Goal: Register for event/course

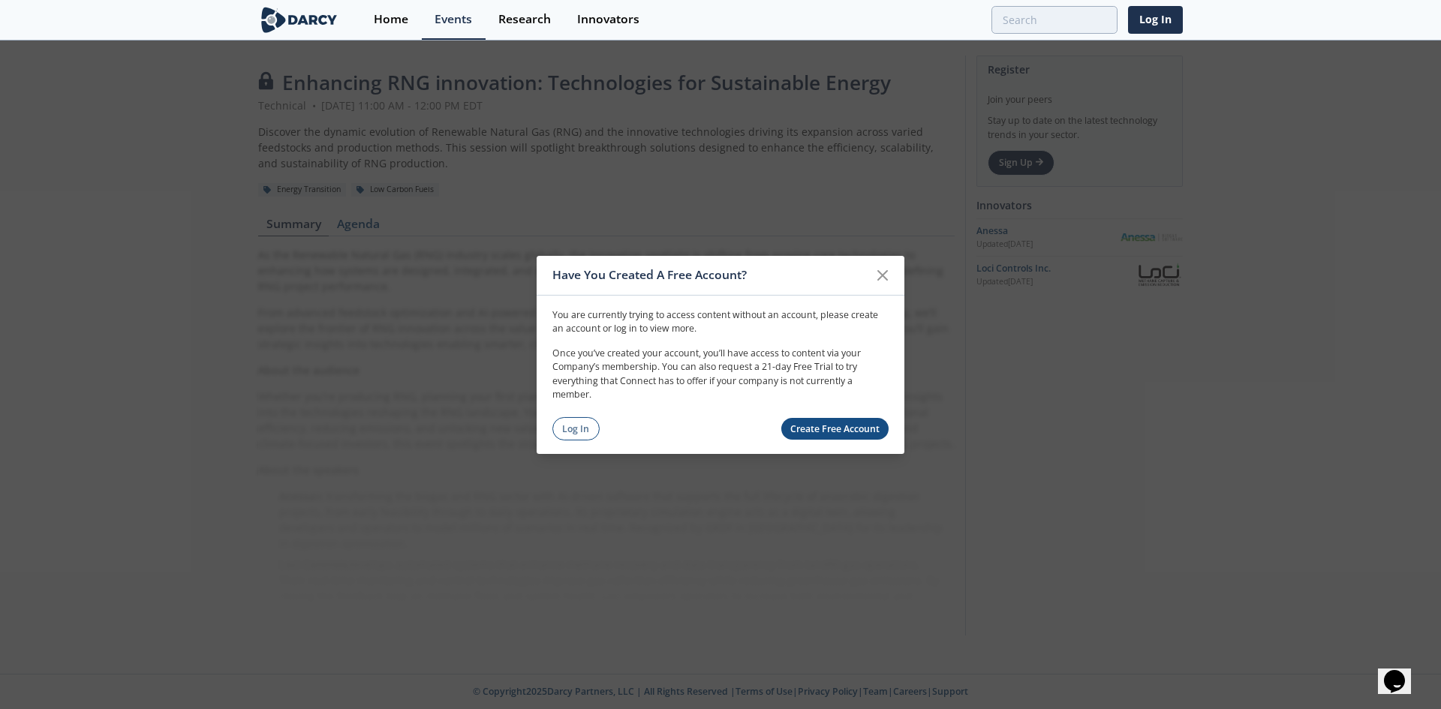
click at [826, 432] on link "Create Free Account" at bounding box center [835, 429] width 108 height 22
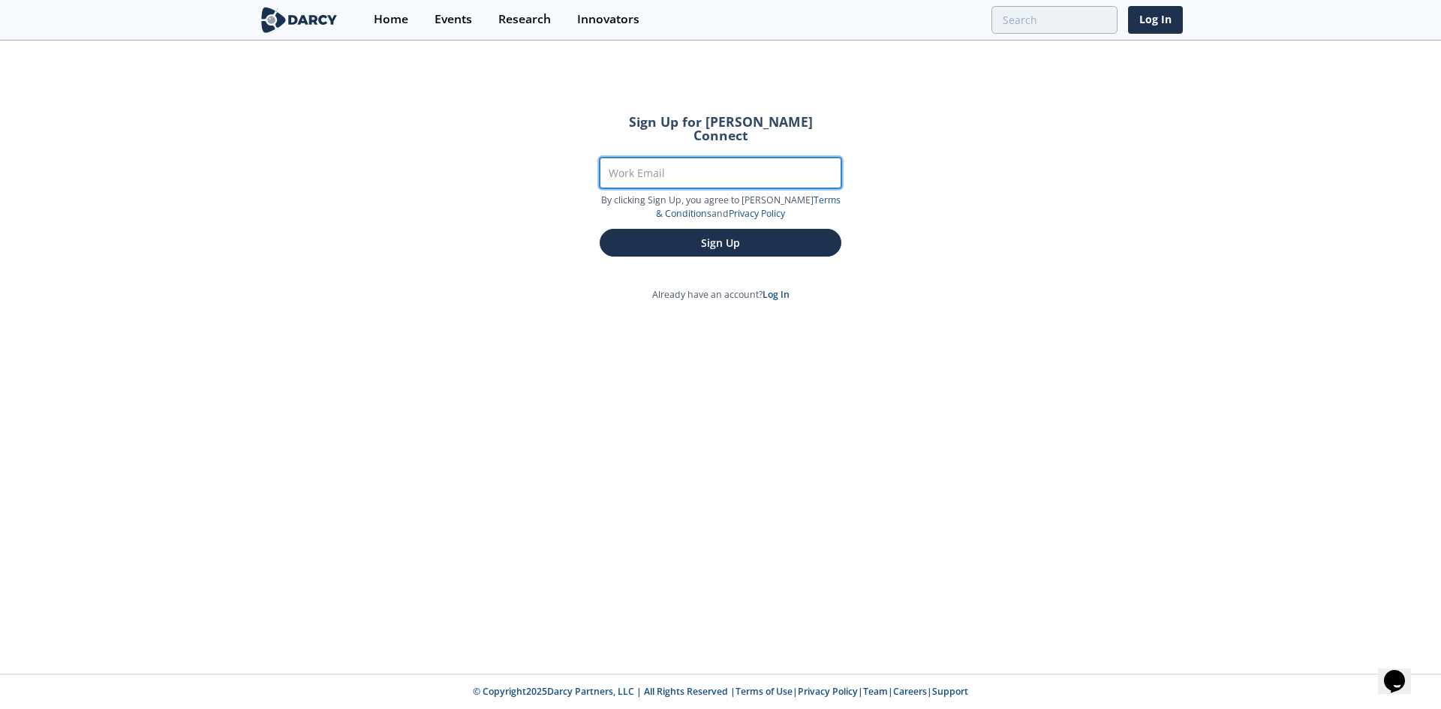
click at [709, 158] on input "Work Email" at bounding box center [721, 173] width 242 height 31
type input "jdemartino@locicontrols.com"
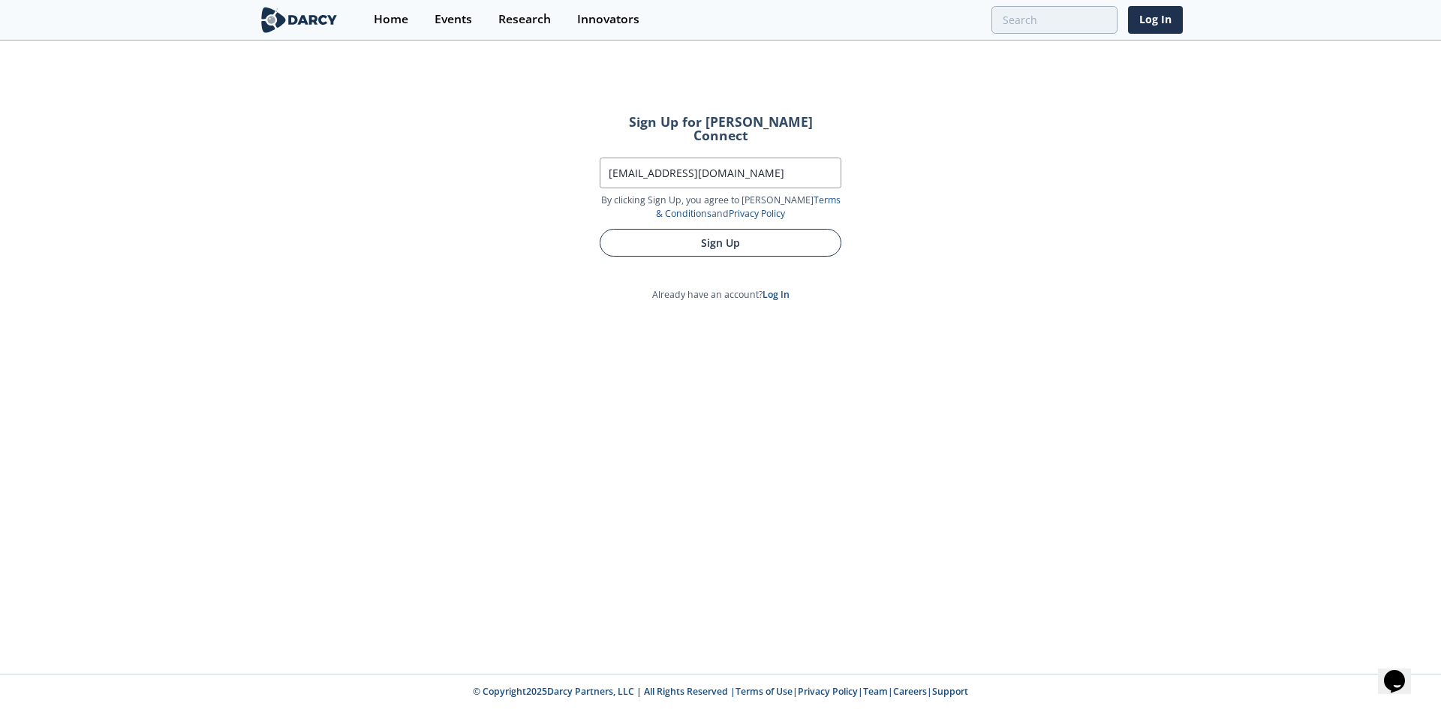
click at [698, 239] on button "Sign Up" at bounding box center [721, 243] width 242 height 28
click at [750, 236] on button "Sign Up" at bounding box center [721, 243] width 242 height 28
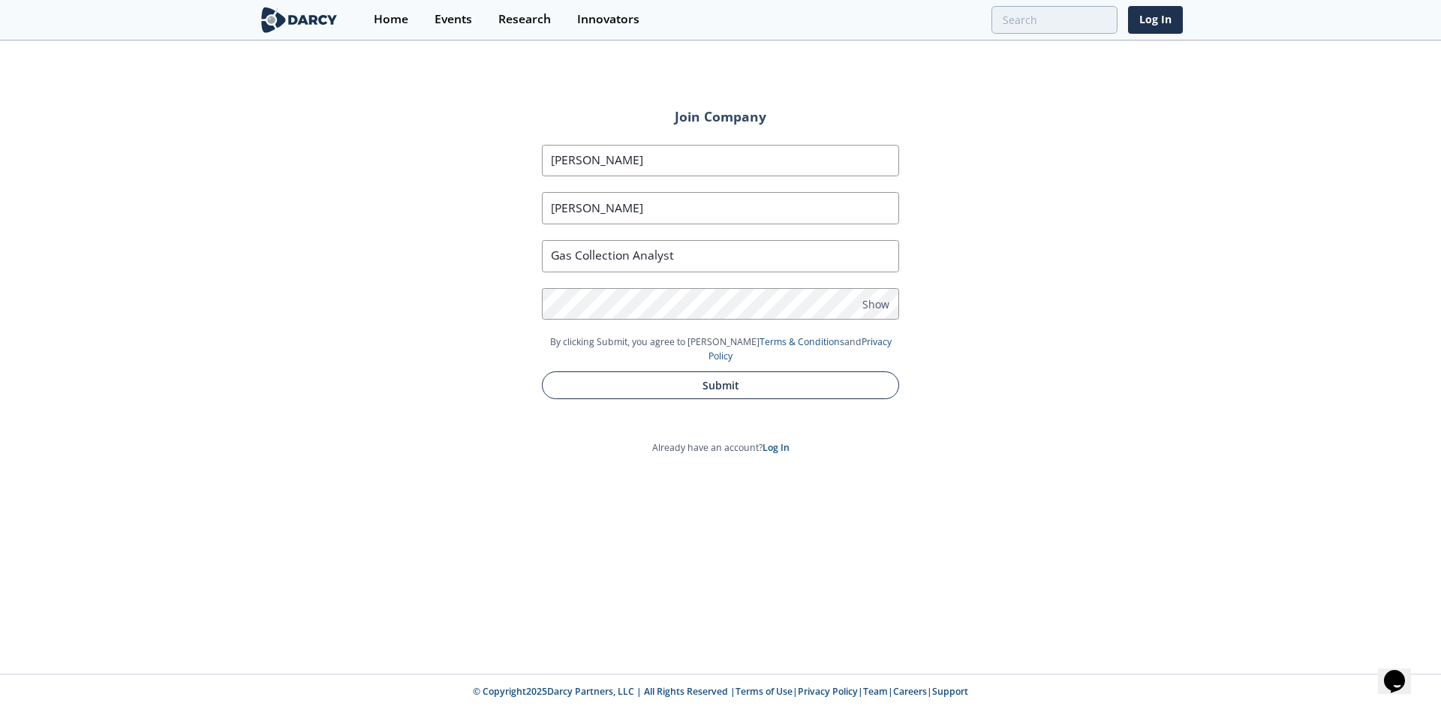
click at [591, 374] on button "Submit" at bounding box center [720, 385] width 357 height 28
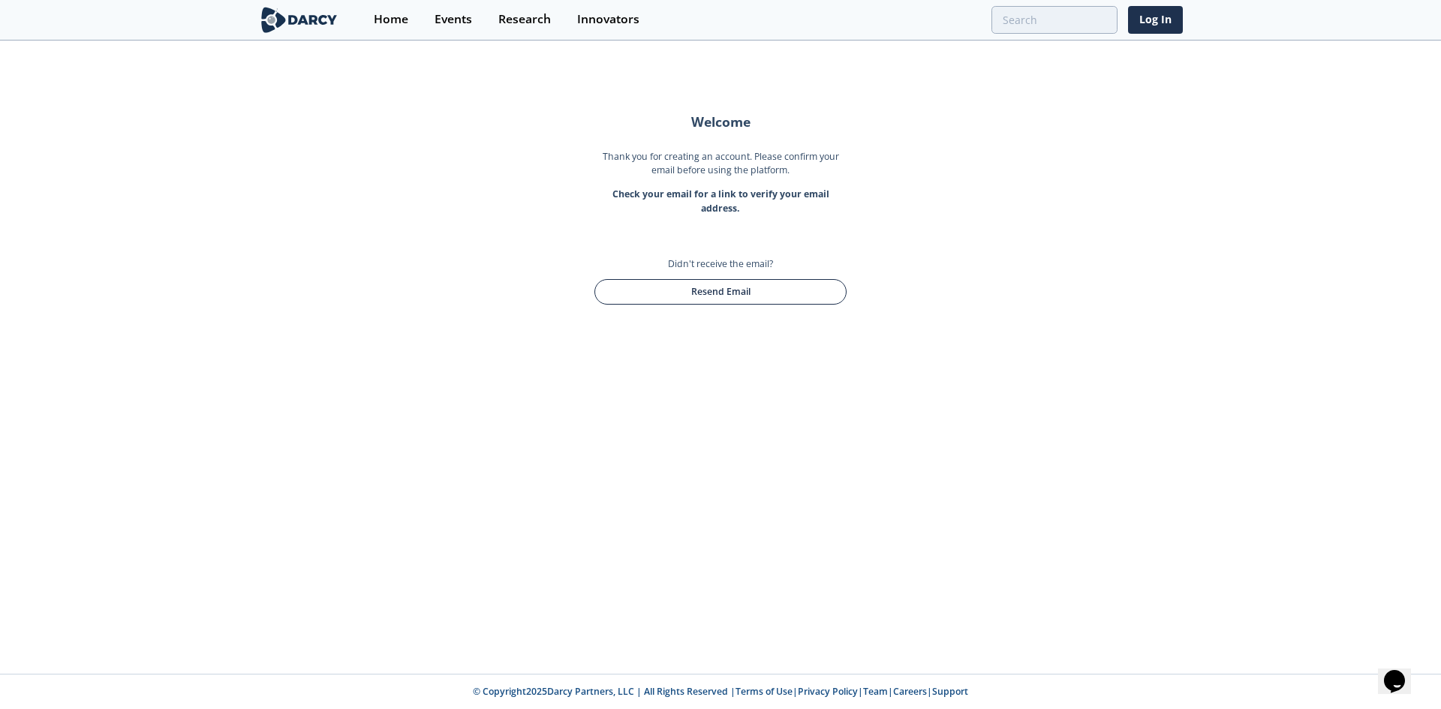
click at [796, 299] on button "Resend Email" at bounding box center [720, 292] width 252 height 26
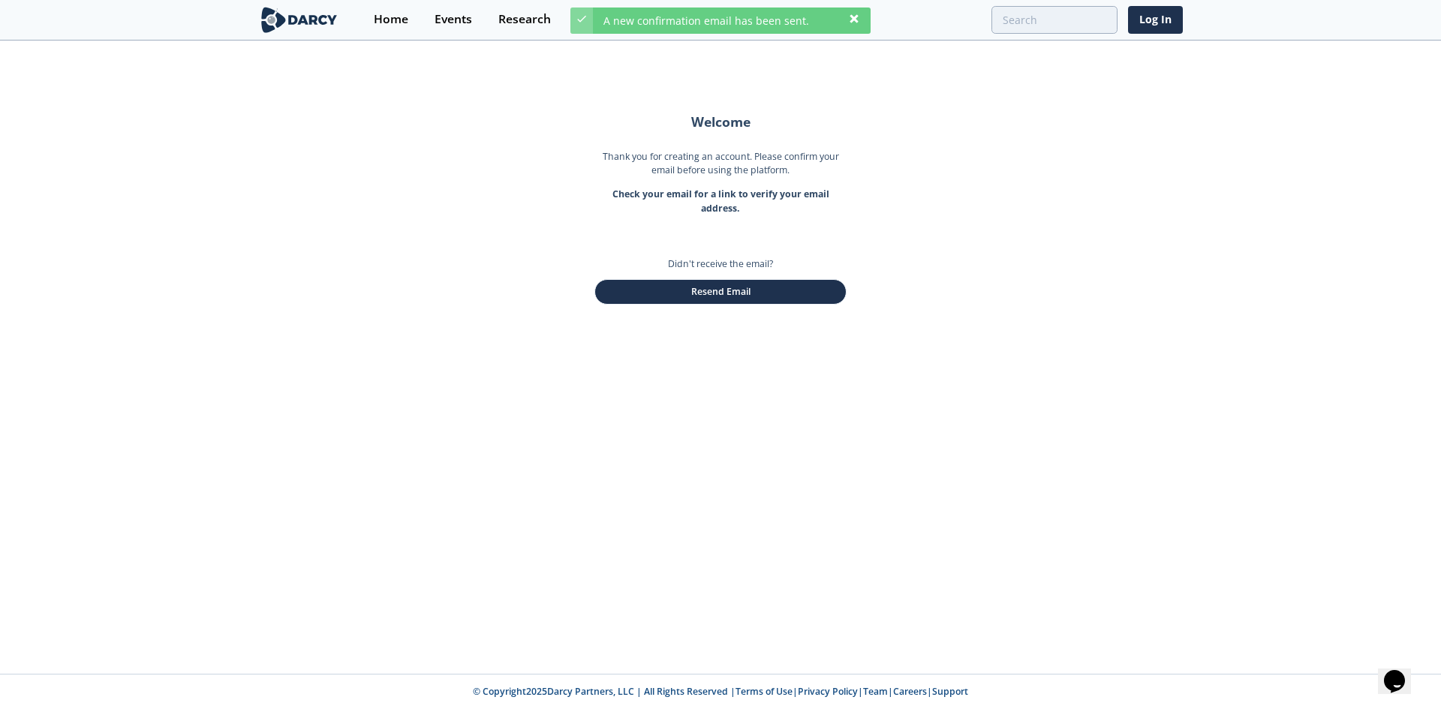
click at [858, 23] on icon at bounding box center [854, 19] width 12 height 12
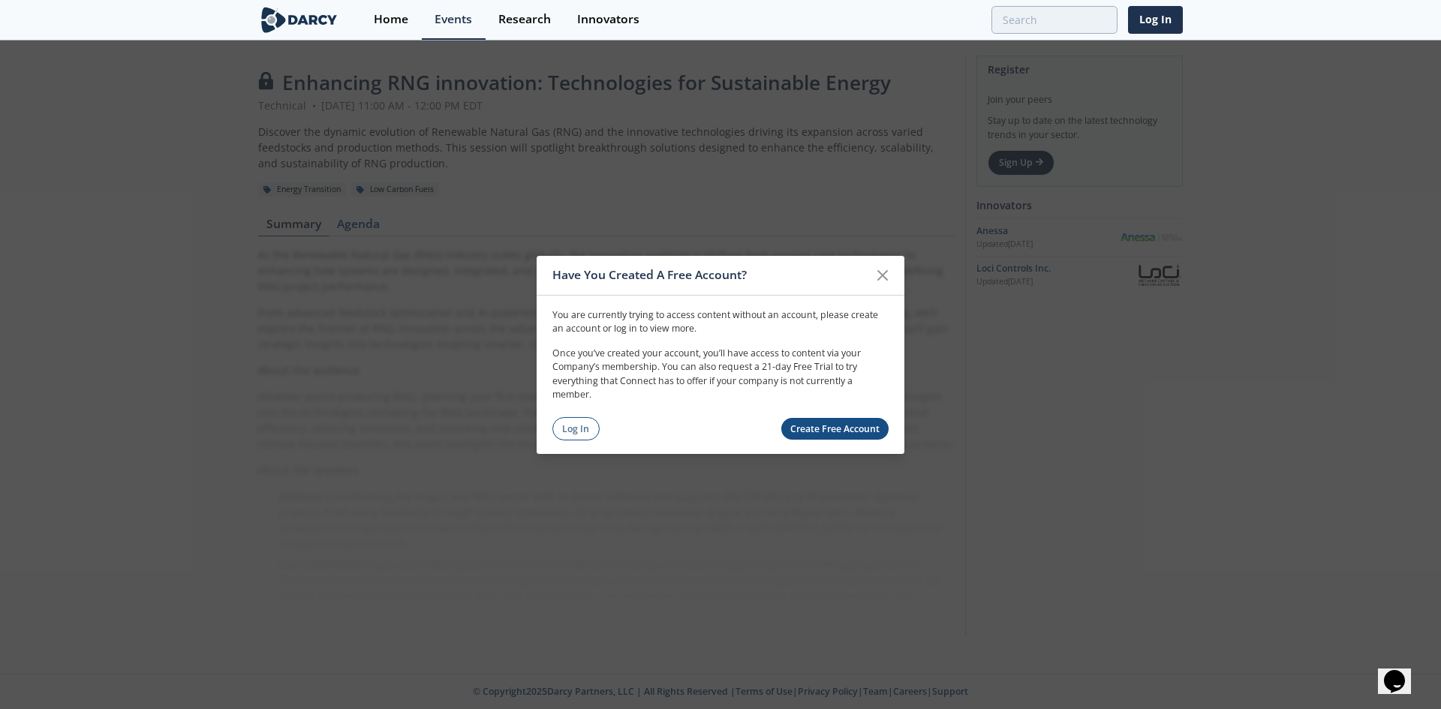
click at [829, 431] on link "Create Free Account" at bounding box center [835, 429] width 108 height 22
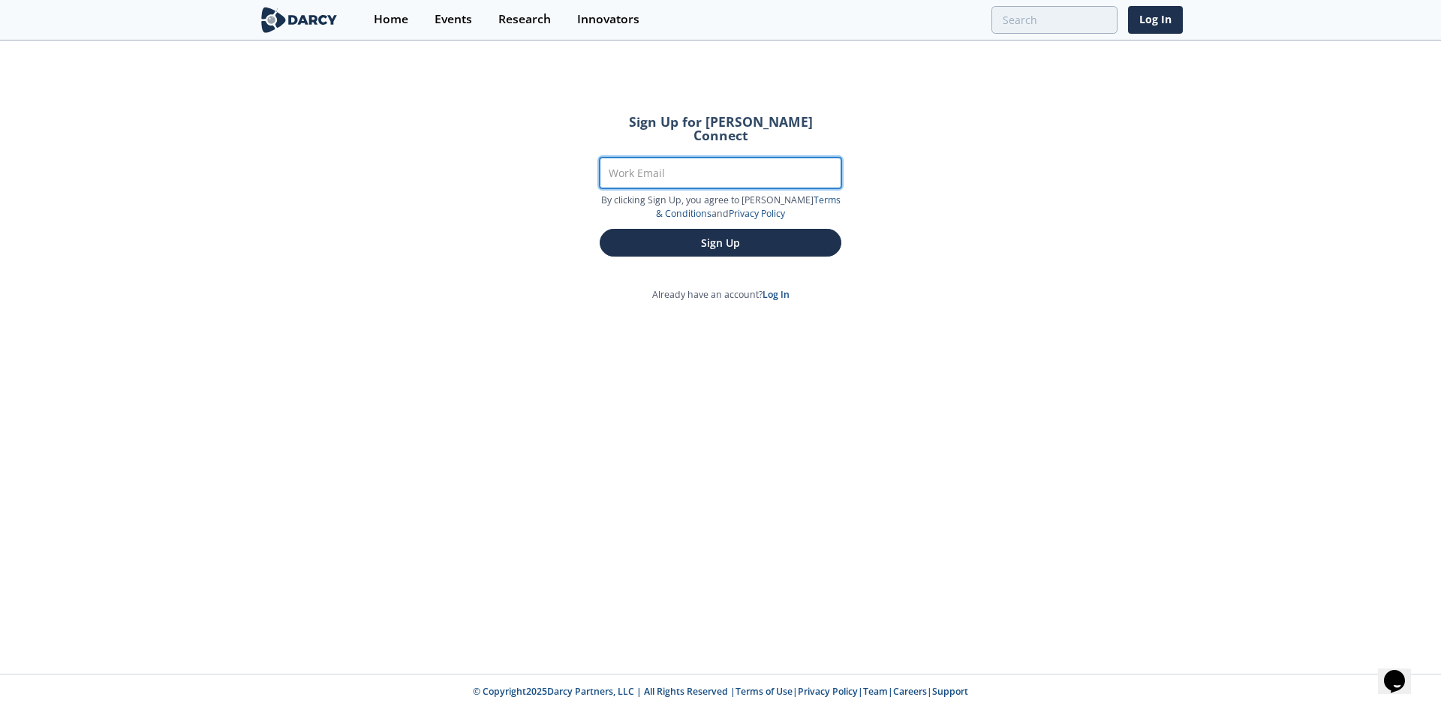
click at [675, 158] on input "Work Email" at bounding box center [721, 173] width 242 height 31
type input "joedemartino13@gmail.com"
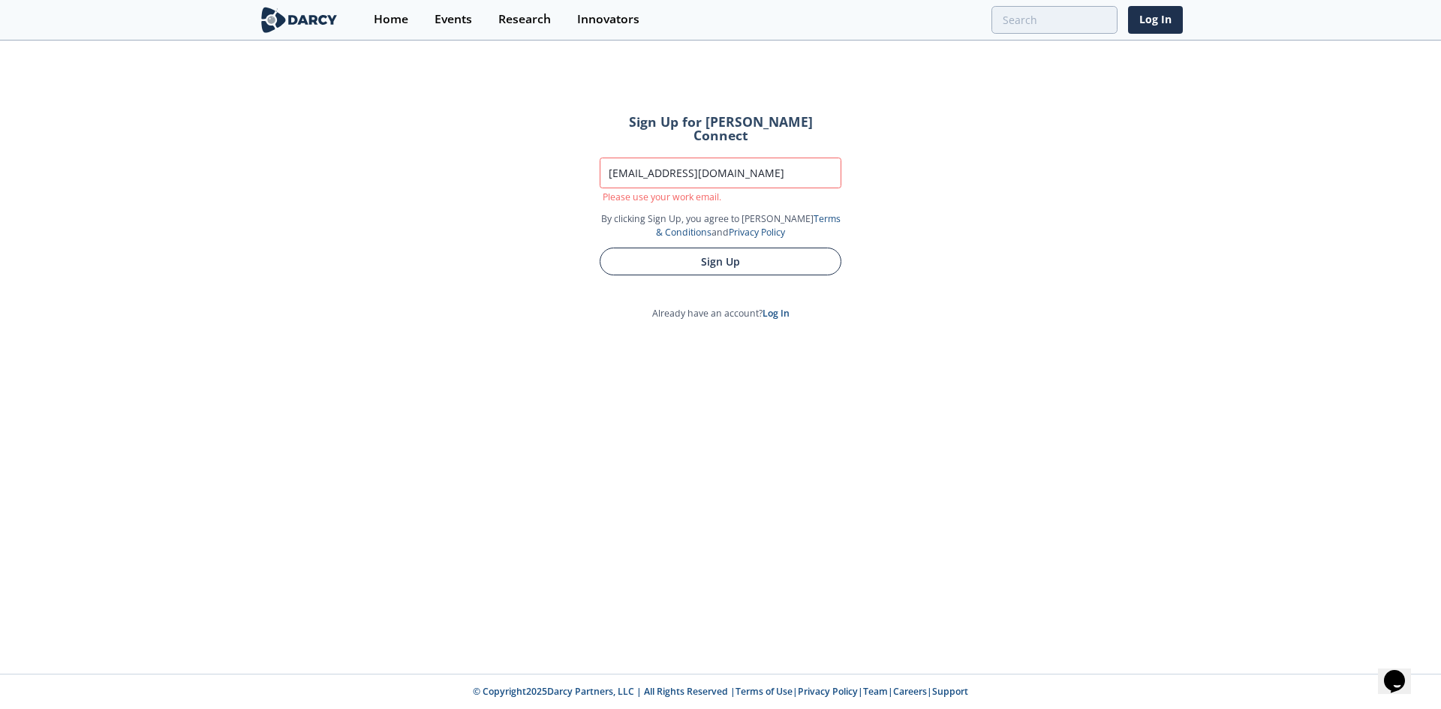
click at [750, 251] on button "Sign Up" at bounding box center [721, 262] width 242 height 28
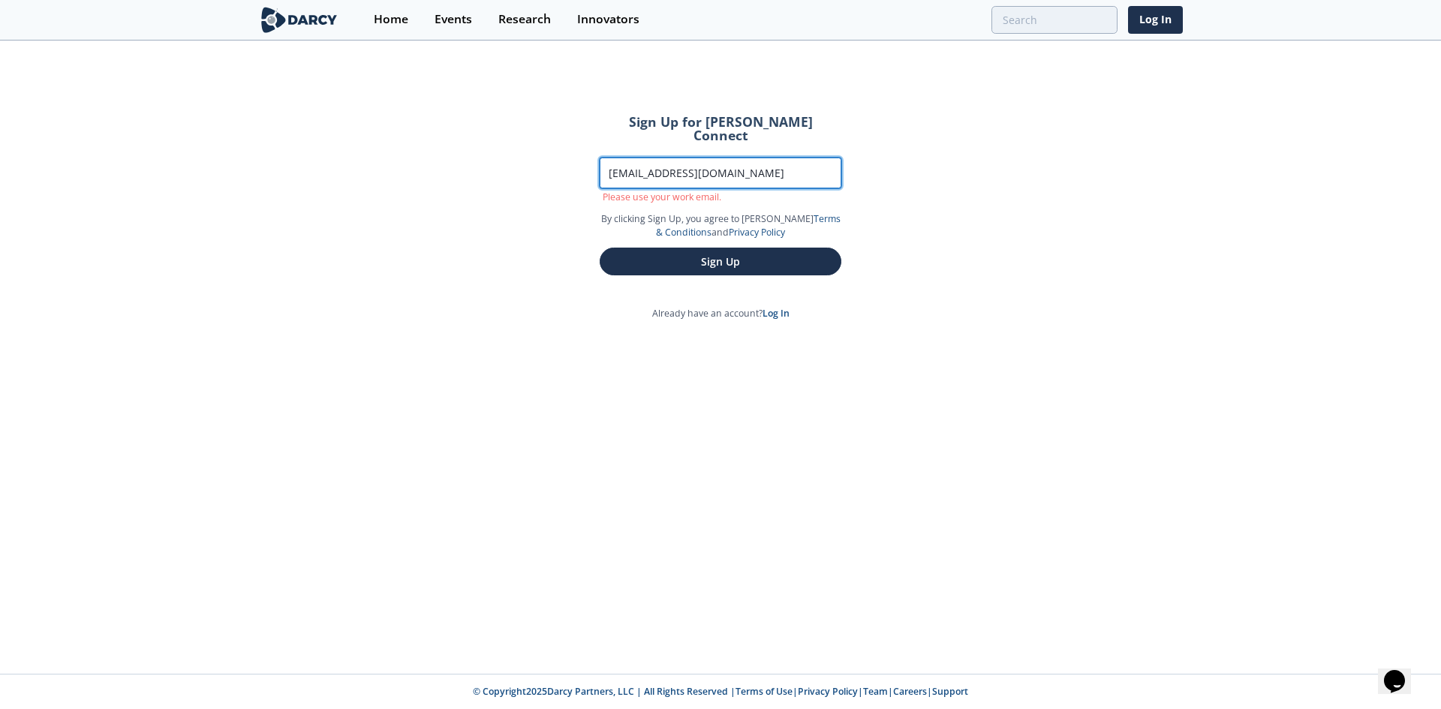
drag, startPoint x: 773, startPoint y: 166, endPoint x: 694, endPoint y: 160, distance: 79.0
click at [684, 160] on input "joedemartino13@gmail.com" at bounding box center [721, 173] width 242 height 31
click at [745, 158] on input "joedemartino13@gmail.com" at bounding box center [721, 173] width 242 height 31
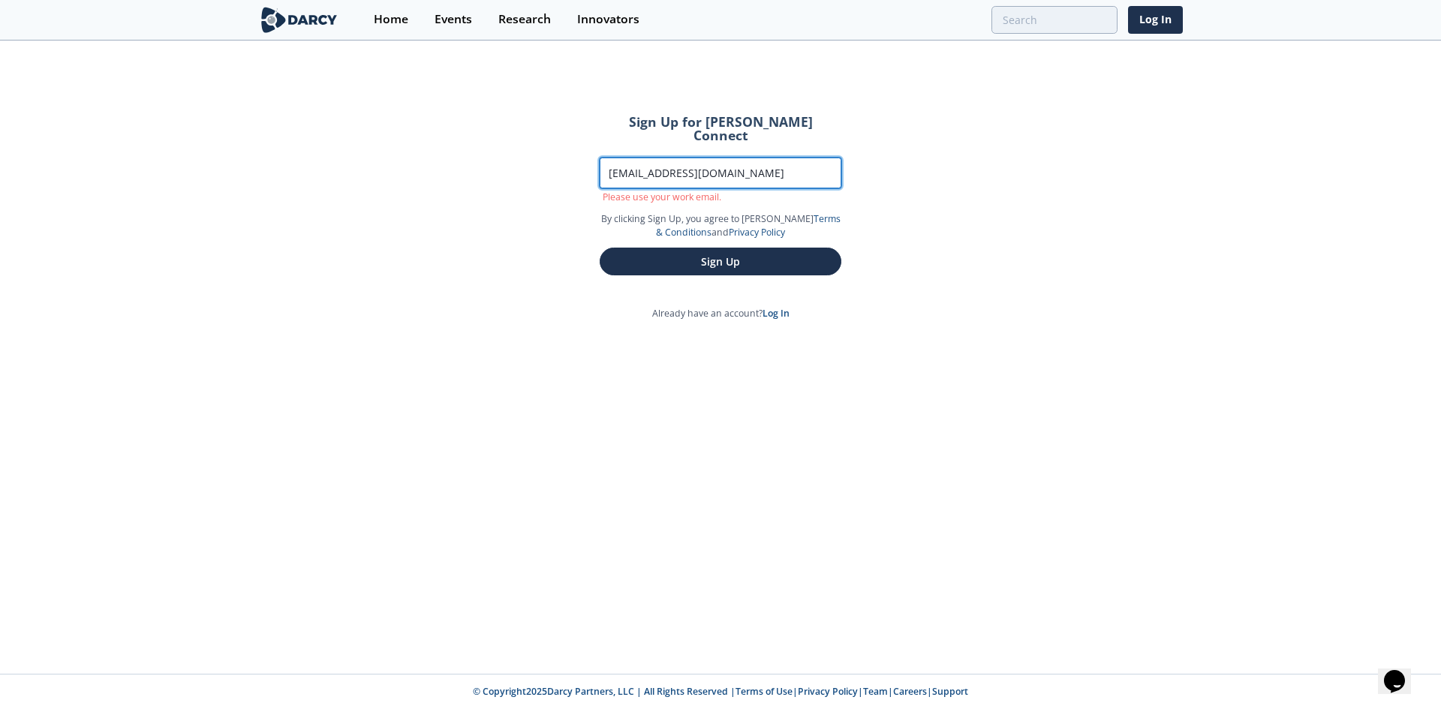
type input "demartj@bc.edu"
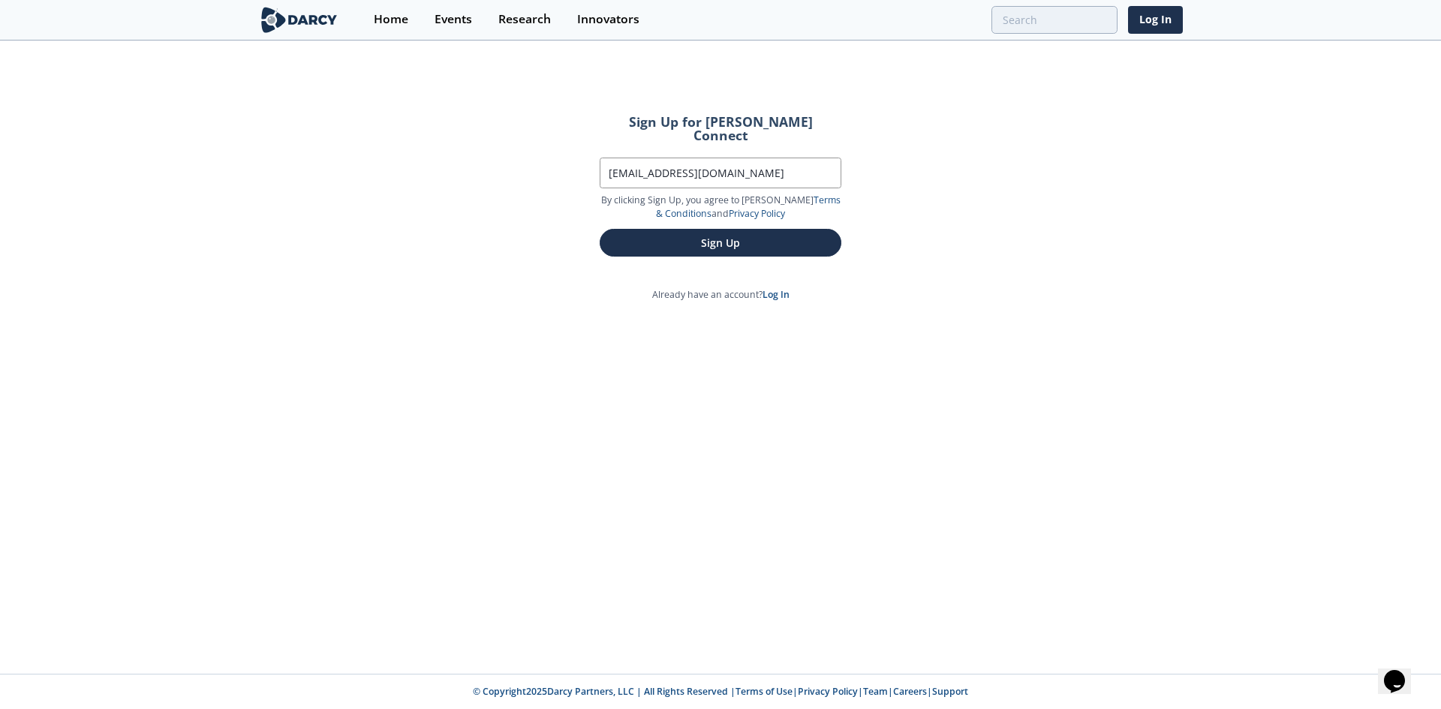
click at [919, 236] on div "Sign Up for Darcy Connect Work Email demartj@bc.edu By clicking Sign Up, you ag…" at bounding box center [720, 358] width 1441 height 632
click at [792, 229] on button "Sign Up" at bounding box center [721, 243] width 242 height 28
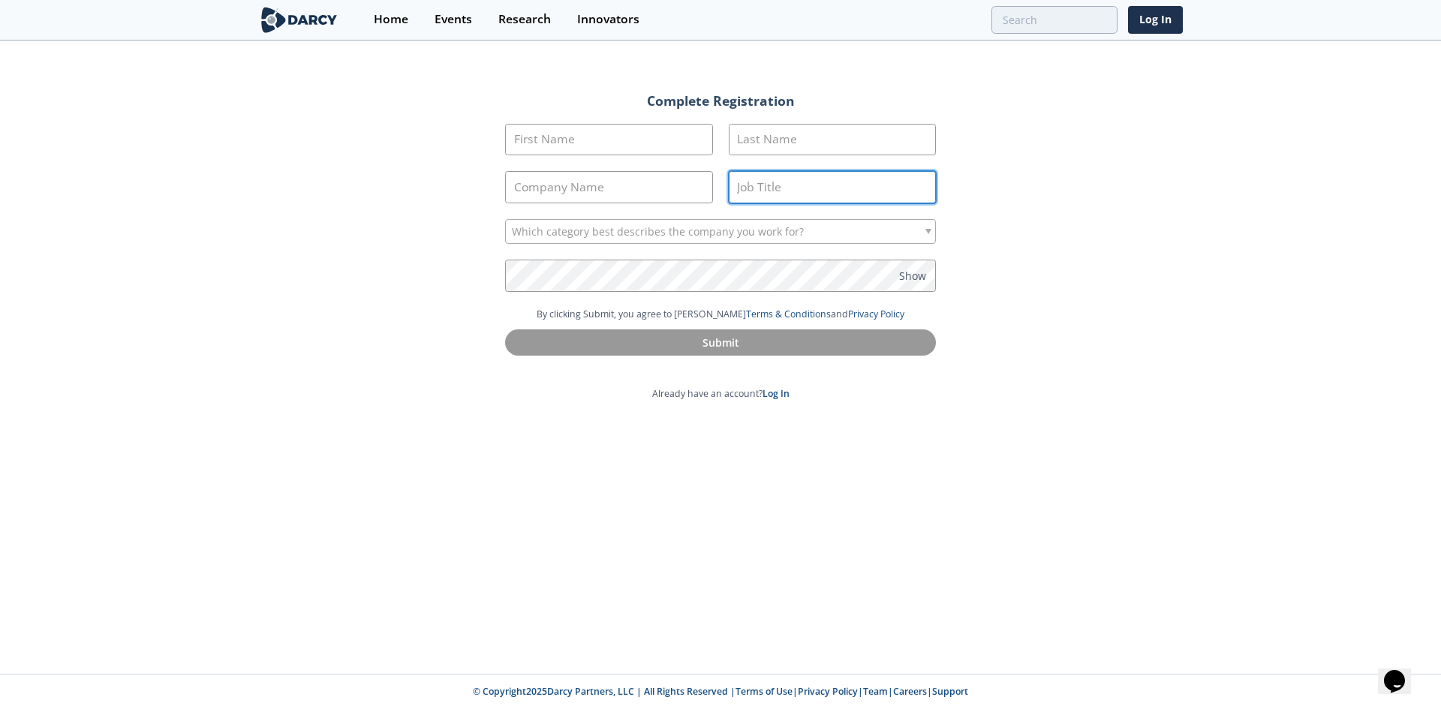
type input "jdemartino@locicontrols.com"
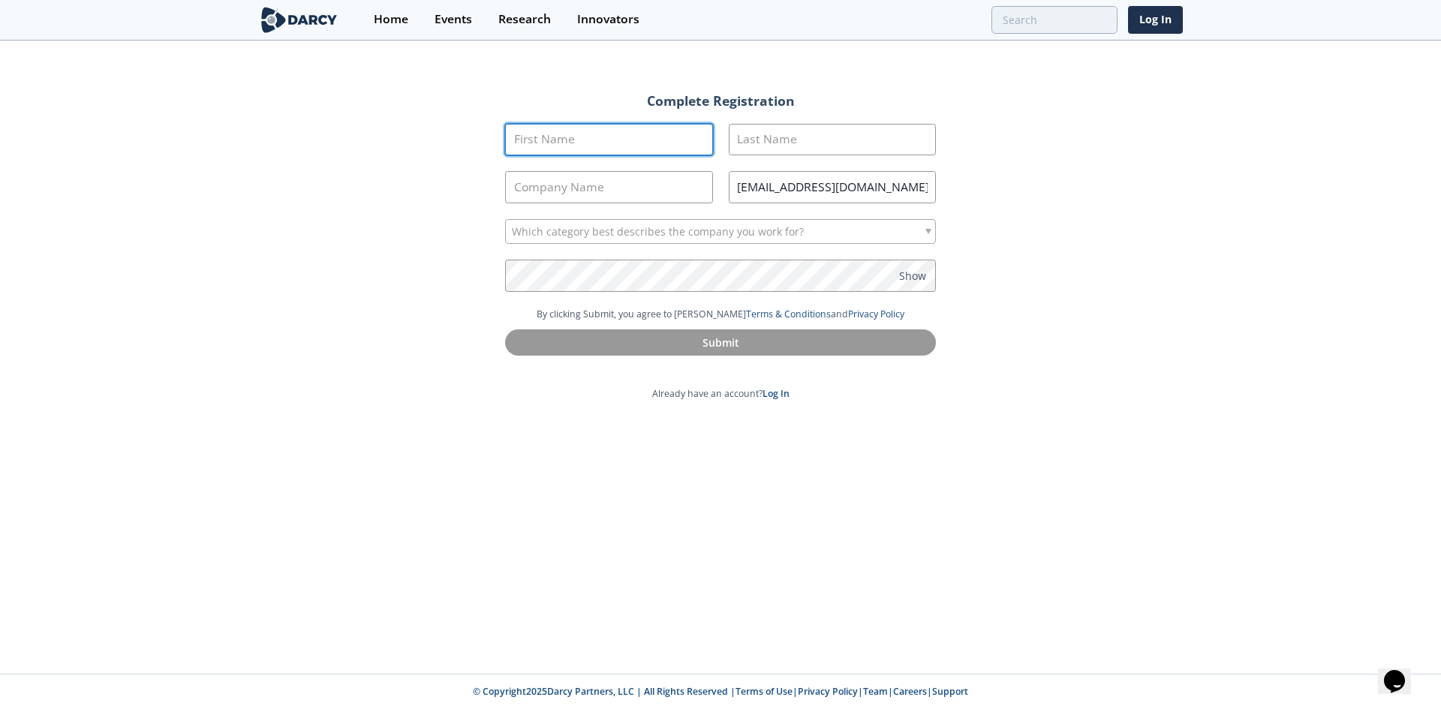
click at [640, 138] on input "First Name" at bounding box center [609, 140] width 208 height 32
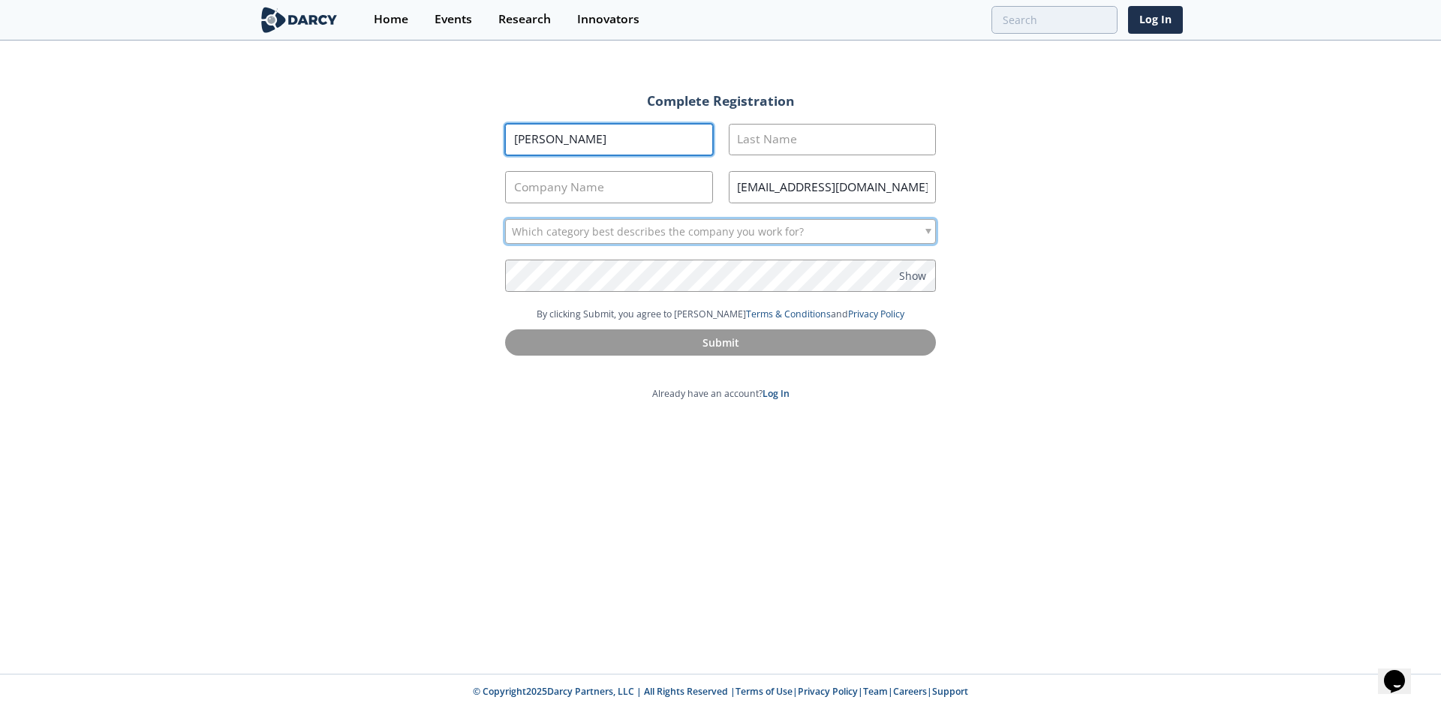
type input "joe"
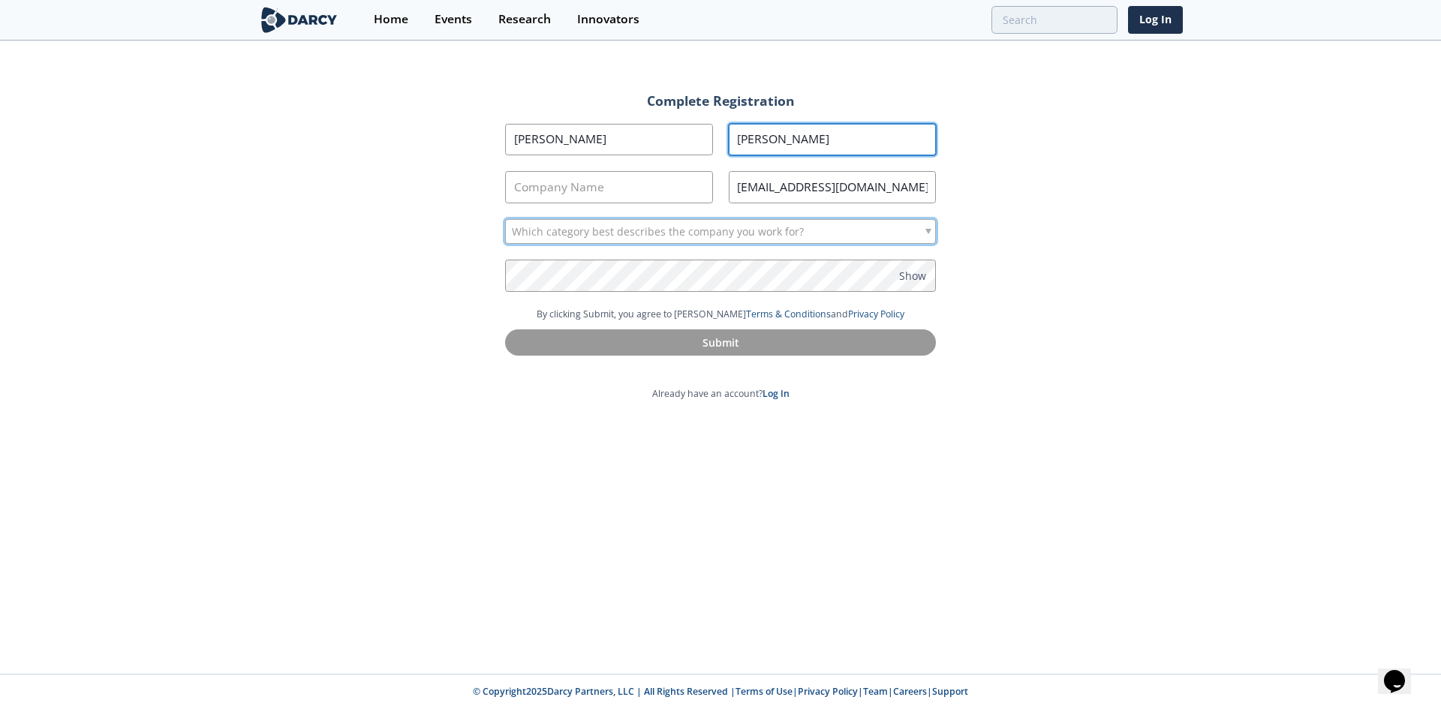
type input "demartino"
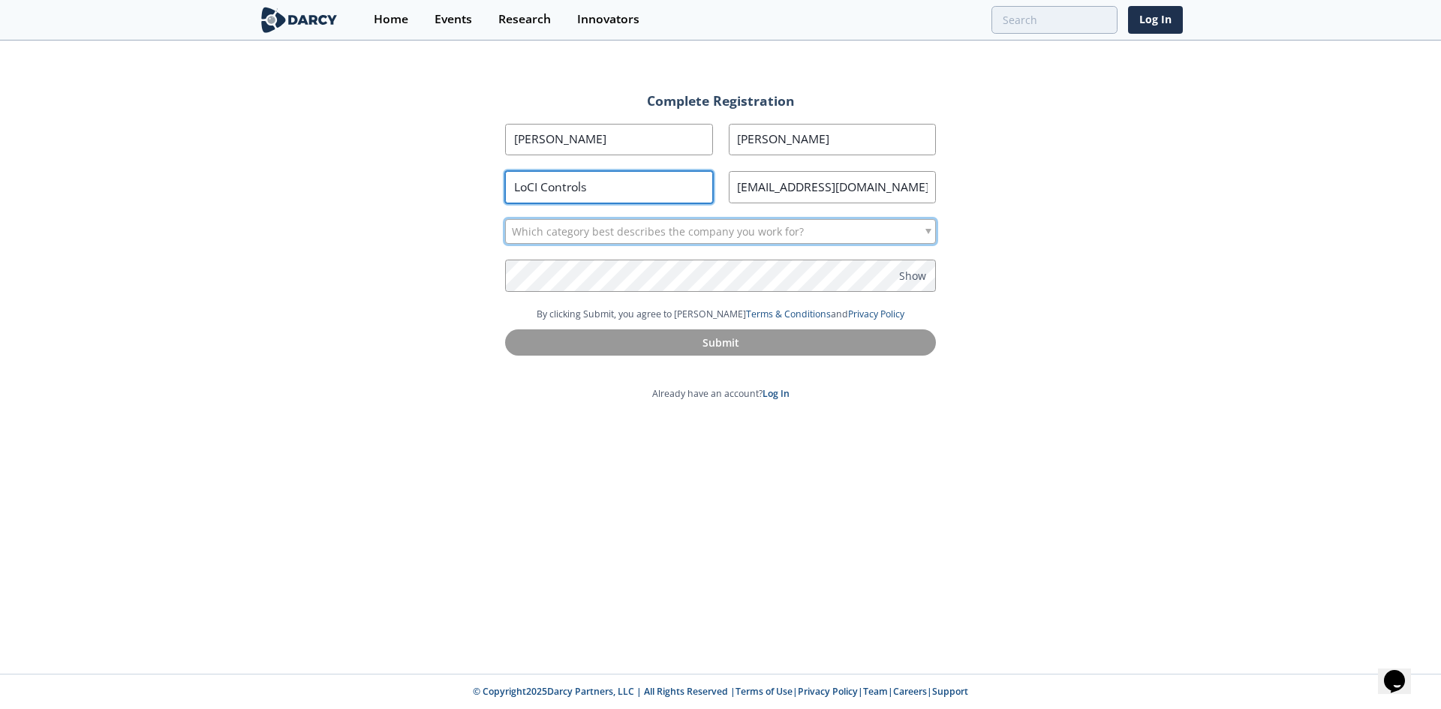
type input "LoCI Controls"
click at [726, 225] on span "Which category best describes the company you work for?" at bounding box center [658, 232] width 292 height 24
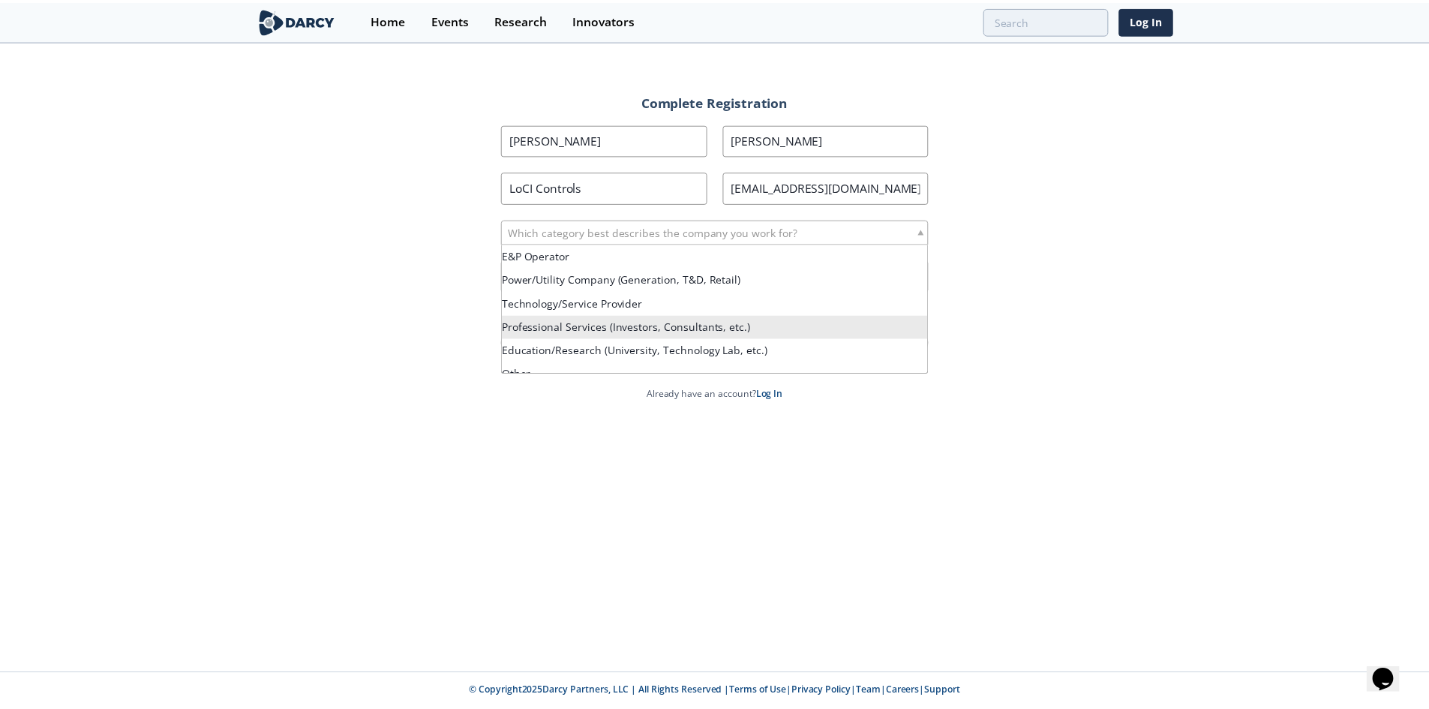
scroll to position [13, 0]
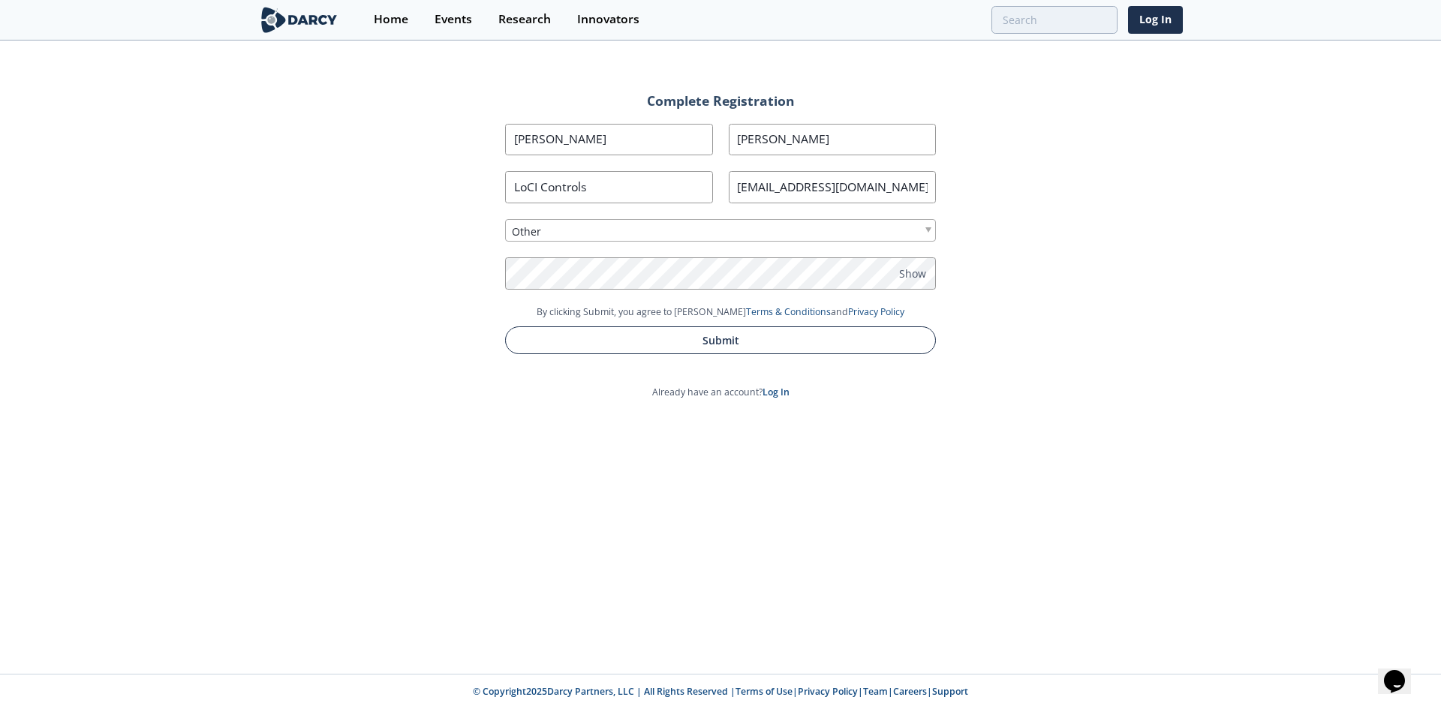
click at [691, 335] on button "Submit" at bounding box center [720, 340] width 431 height 28
type input "Joe"
type input "Demartino"
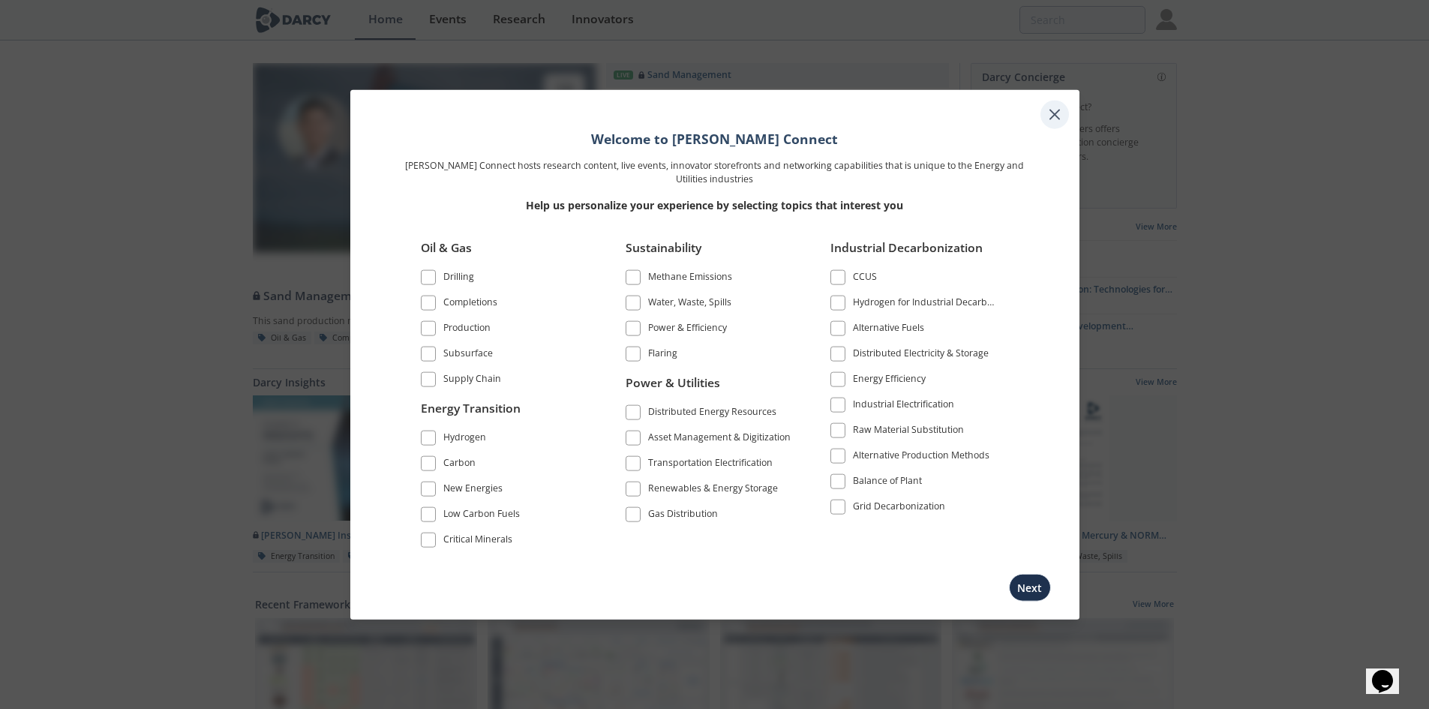
click at [1052, 118] on icon at bounding box center [1054, 114] width 9 height 9
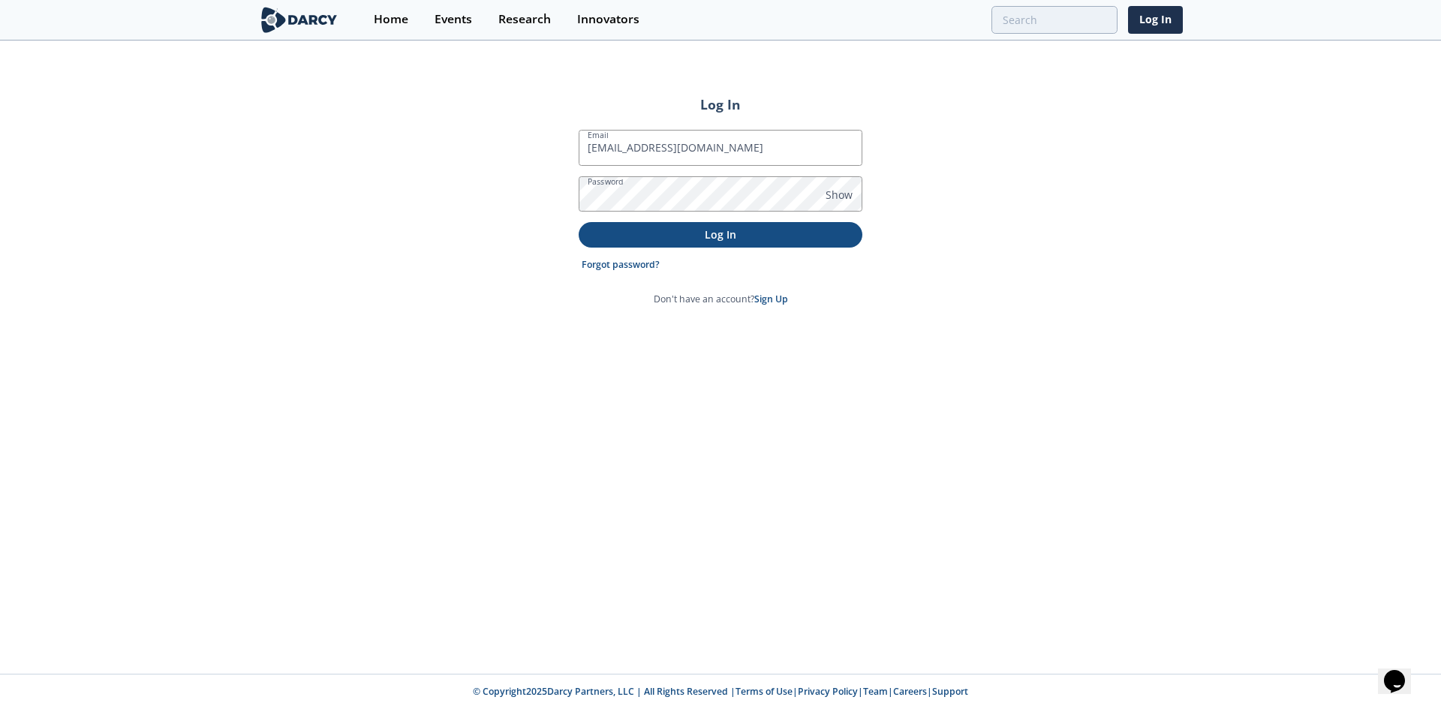
click at [725, 242] on p "Log In" at bounding box center [720, 235] width 263 height 16
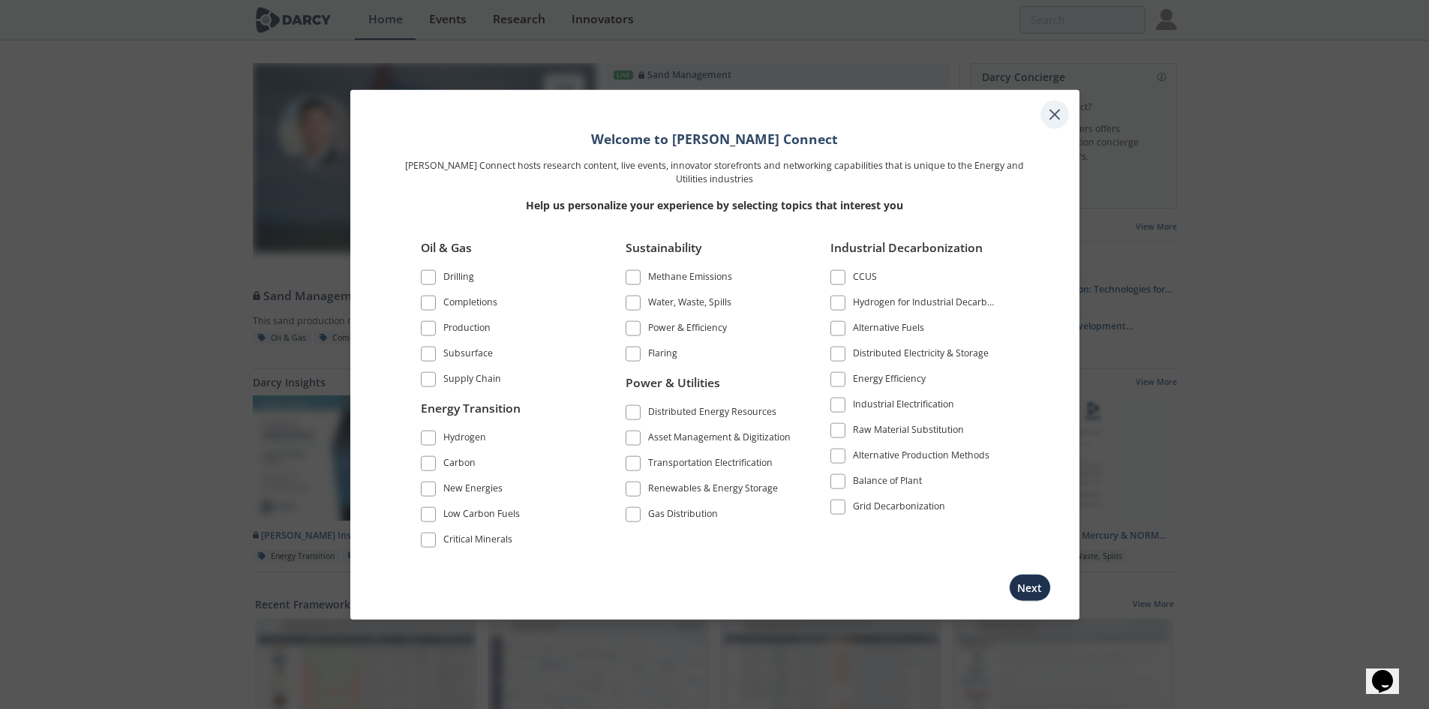
click at [1056, 111] on icon at bounding box center [1055, 114] width 18 height 18
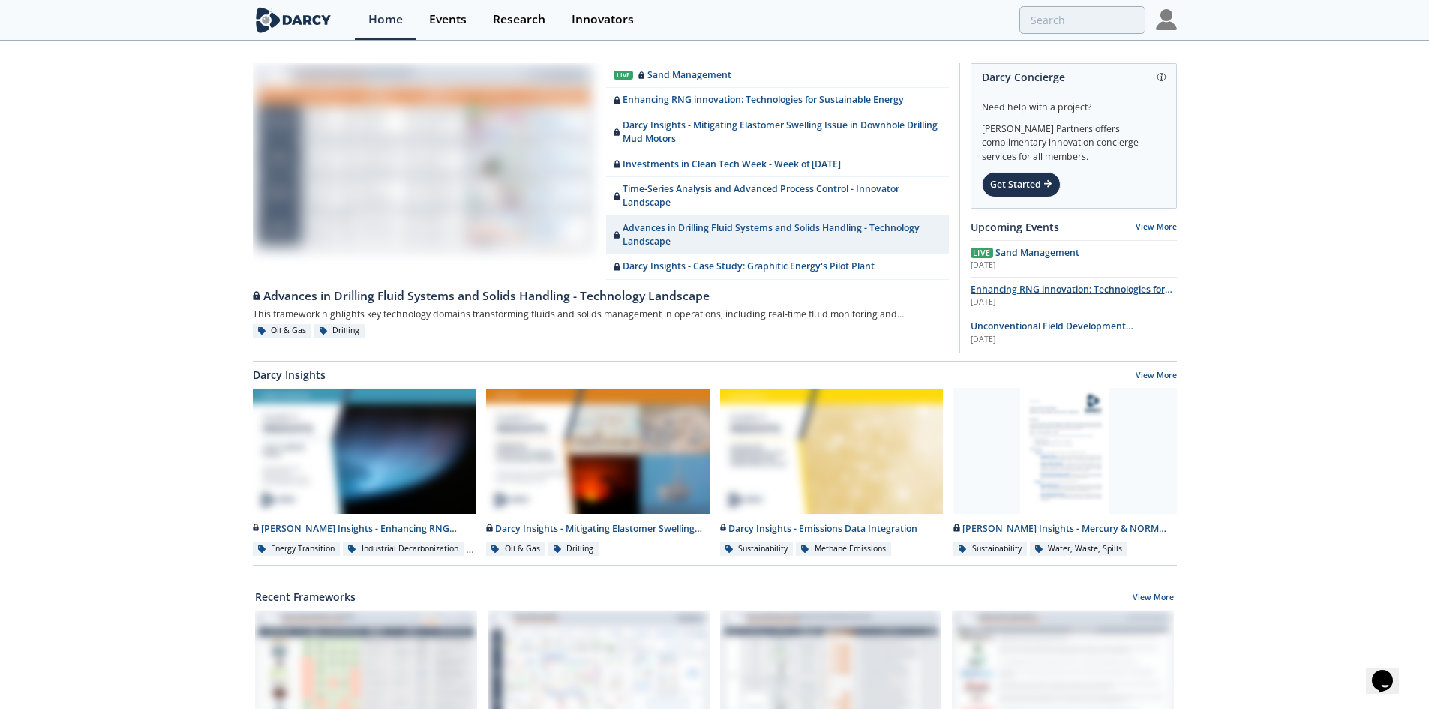
click at [1091, 299] on div "Aug 19th 2025" at bounding box center [1074, 302] width 206 height 12
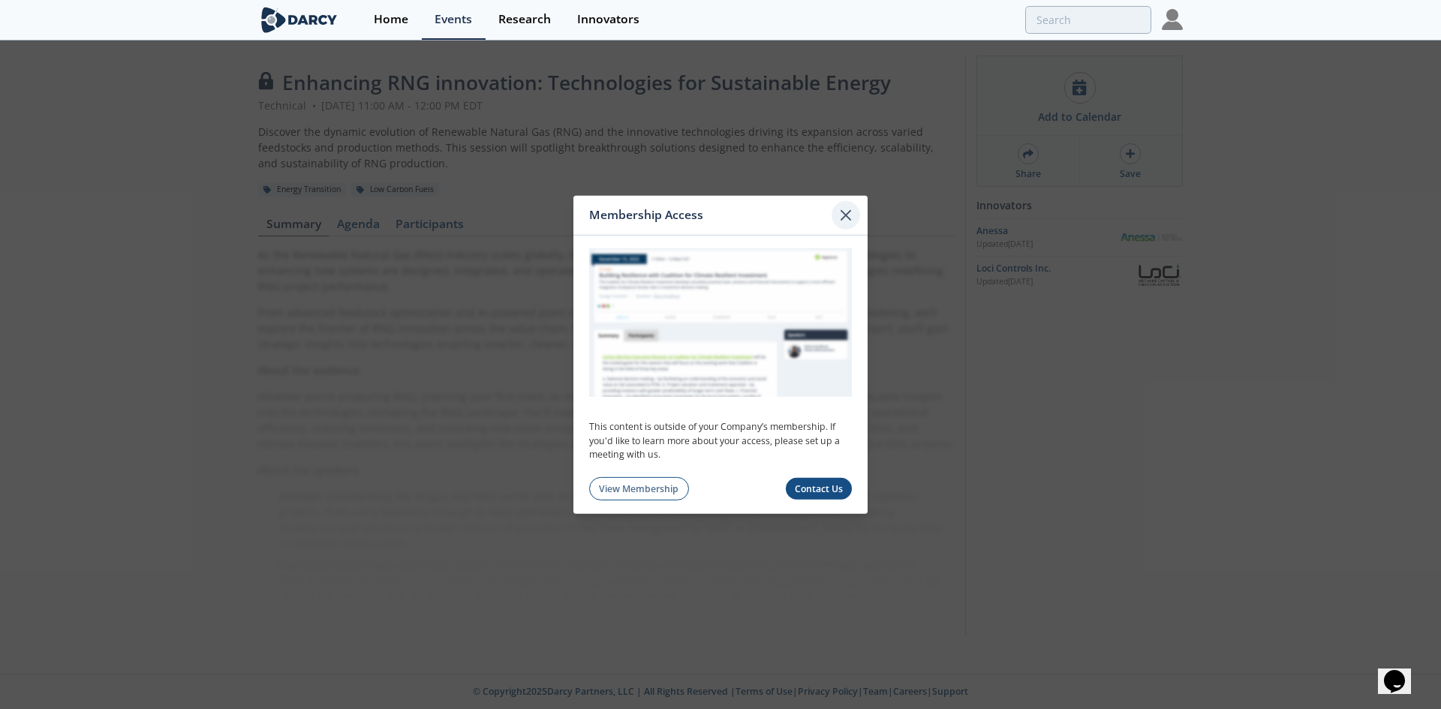
click at [843, 221] on icon at bounding box center [846, 215] width 18 height 18
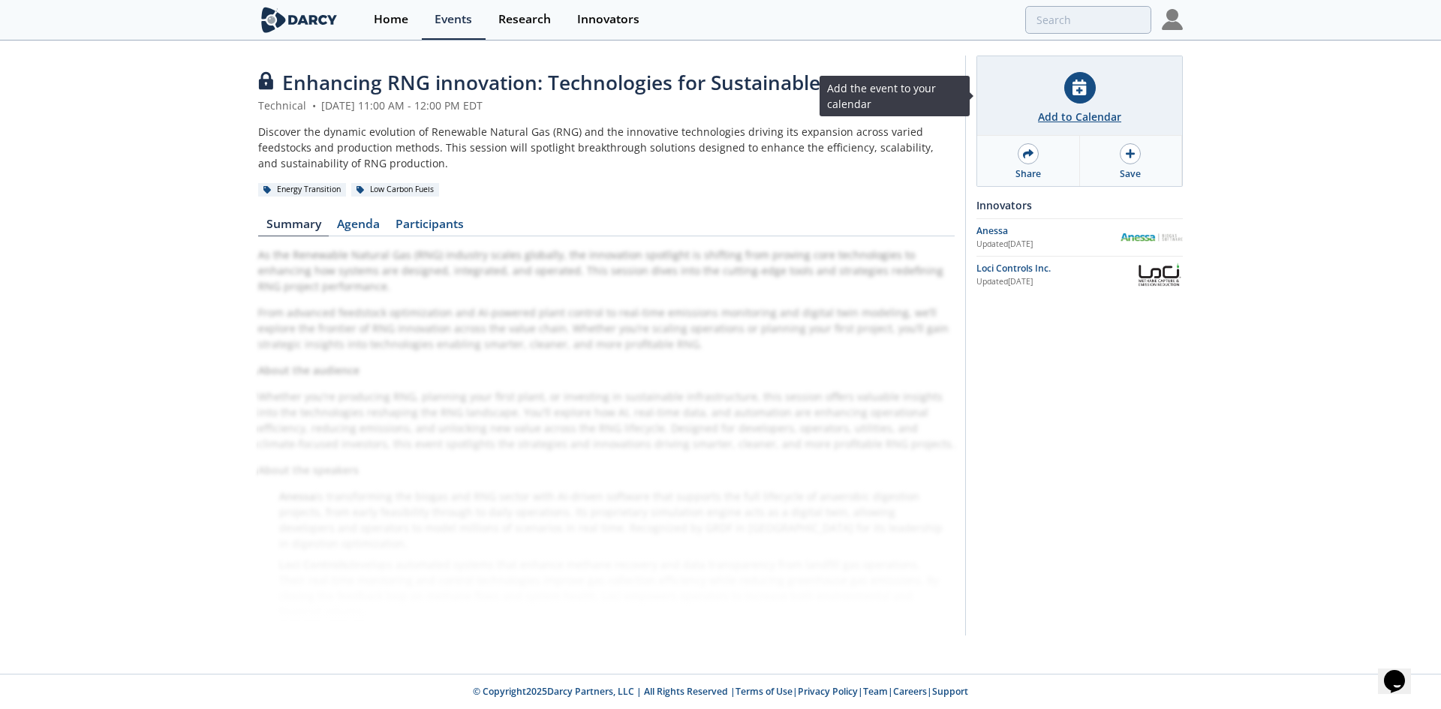
click at [1126, 116] on div "Add to Calendar" at bounding box center [1079, 96] width 205 height 80
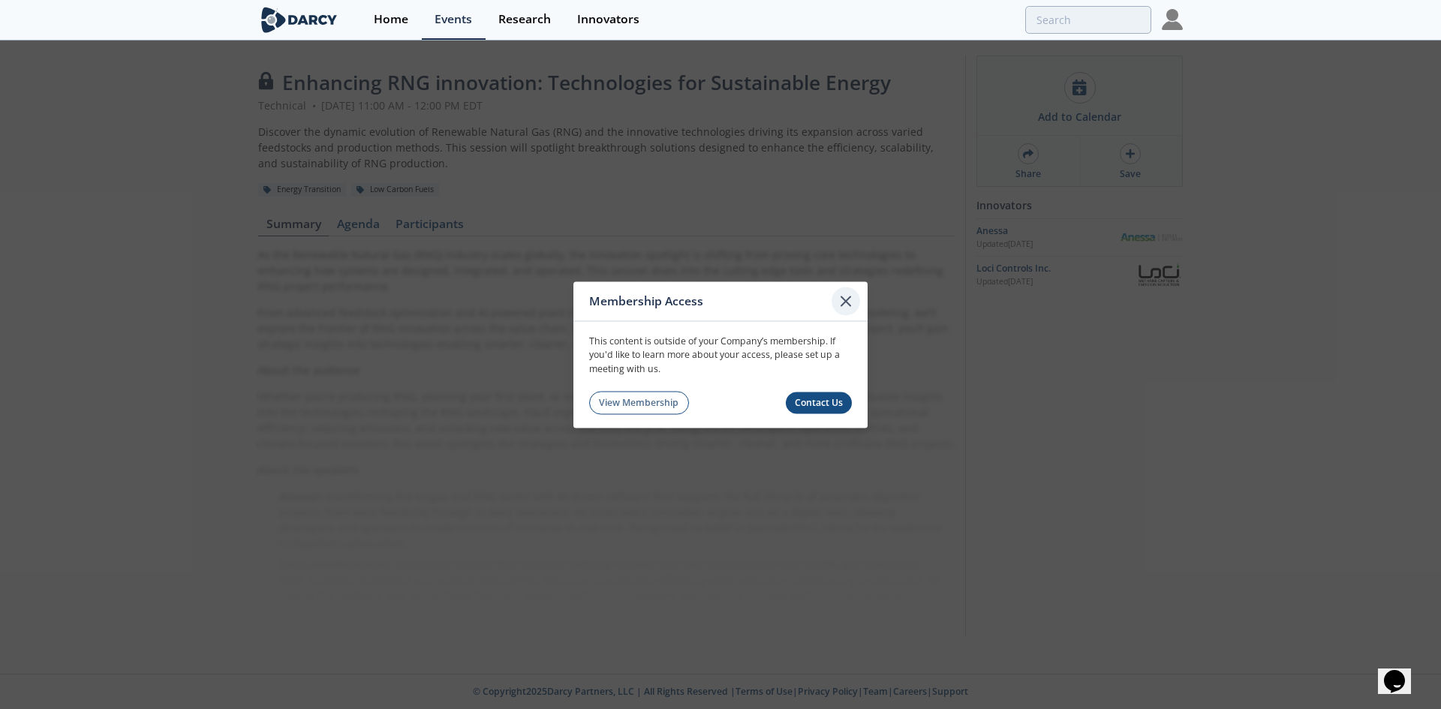
click at [842, 300] on icon at bounding box center [846, 301] width 18 height 18
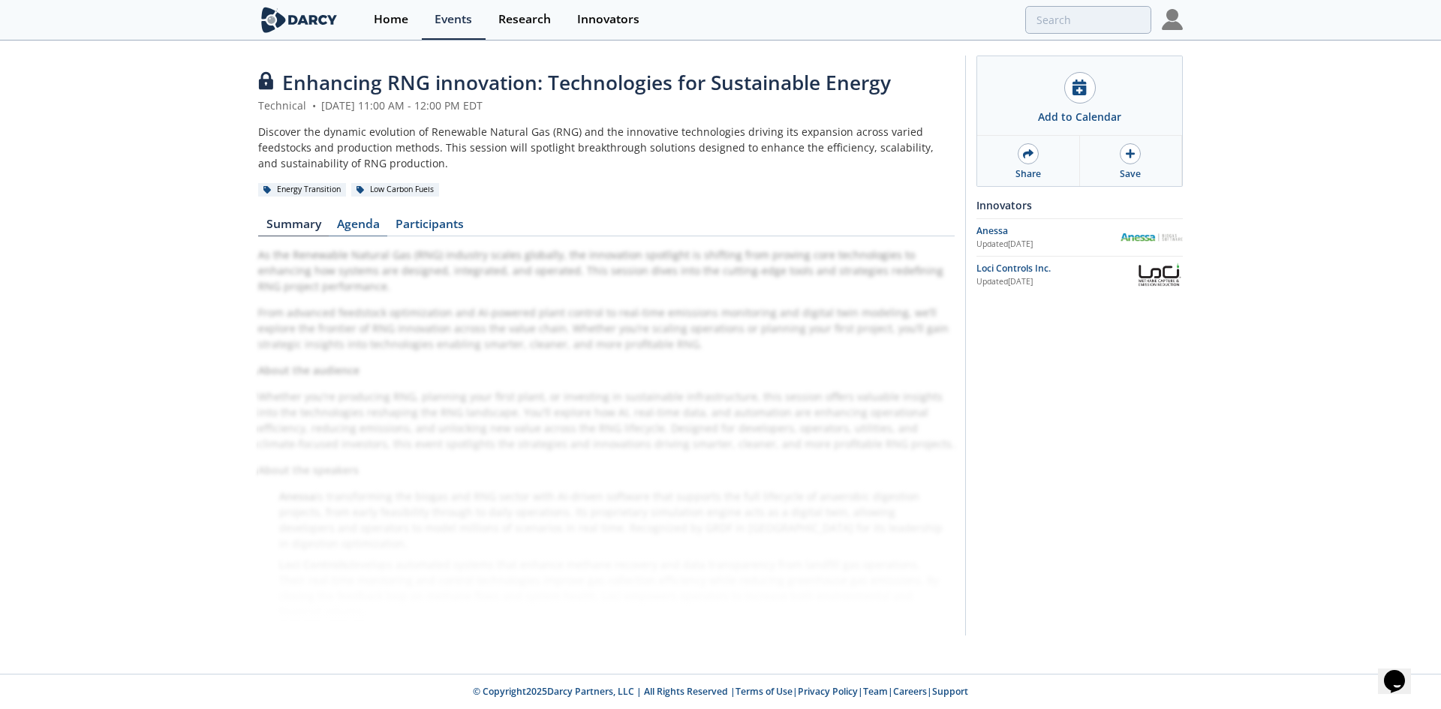
click at [346, 218] on link "Agenda" at bounding box center [358, 227] width 59 height 18
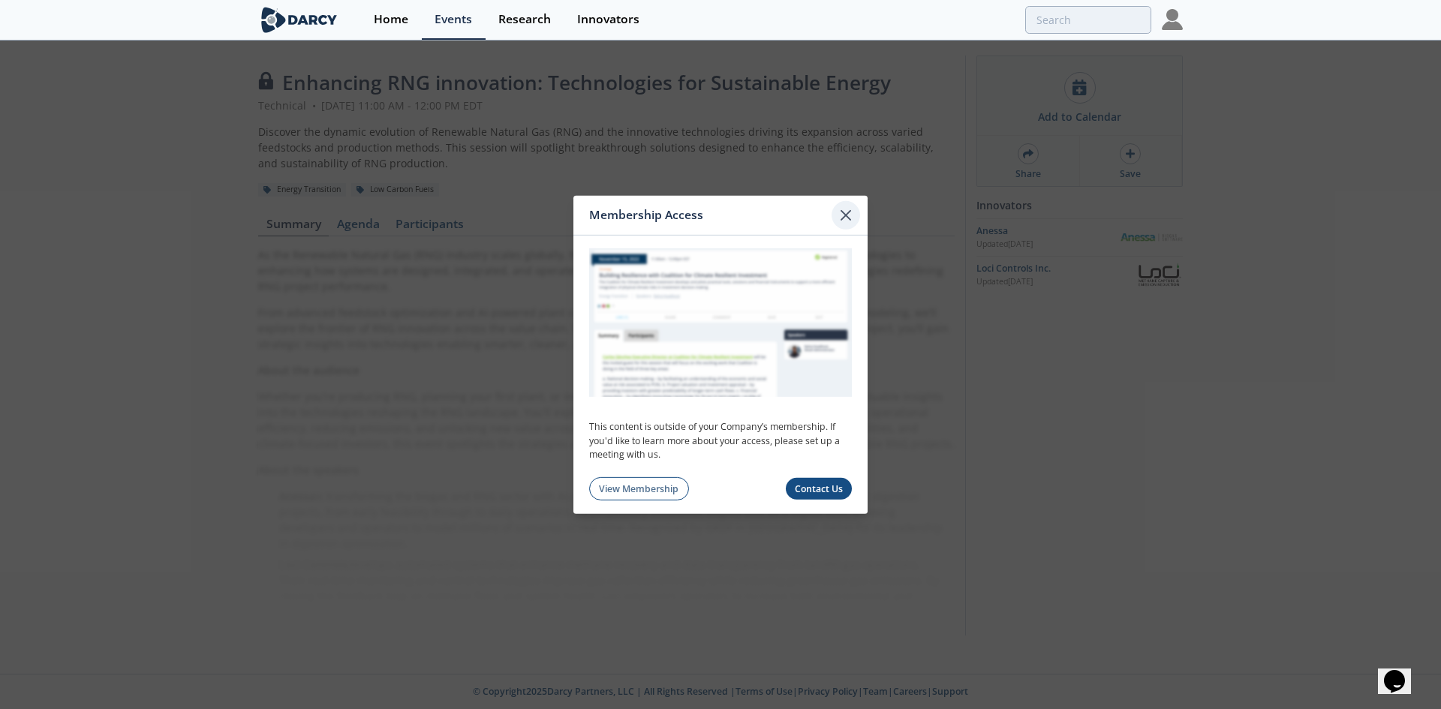
click at [841, 215] on icon at bounding box center [846, 215] width 18 height 18
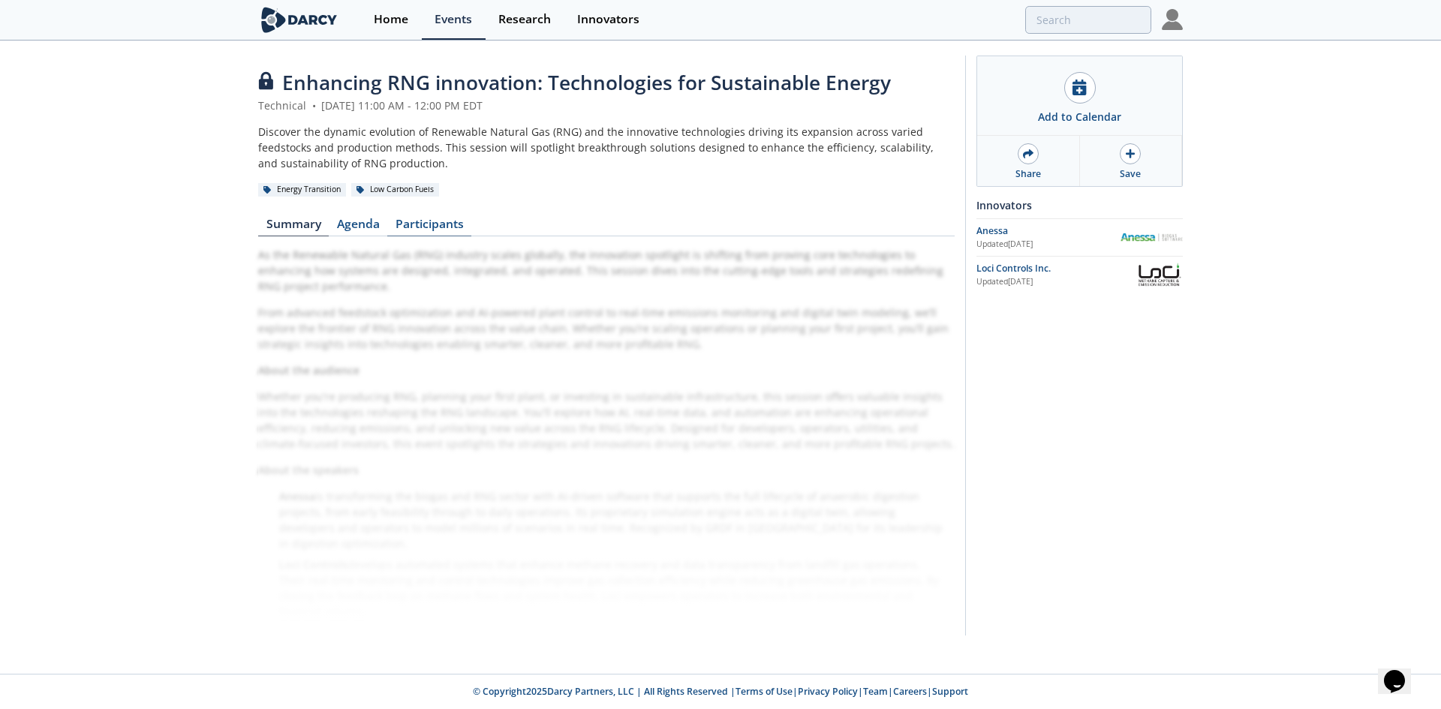
click at [430, 232] on link "Participants" at bounding box center [429, 227] width 84 height 18
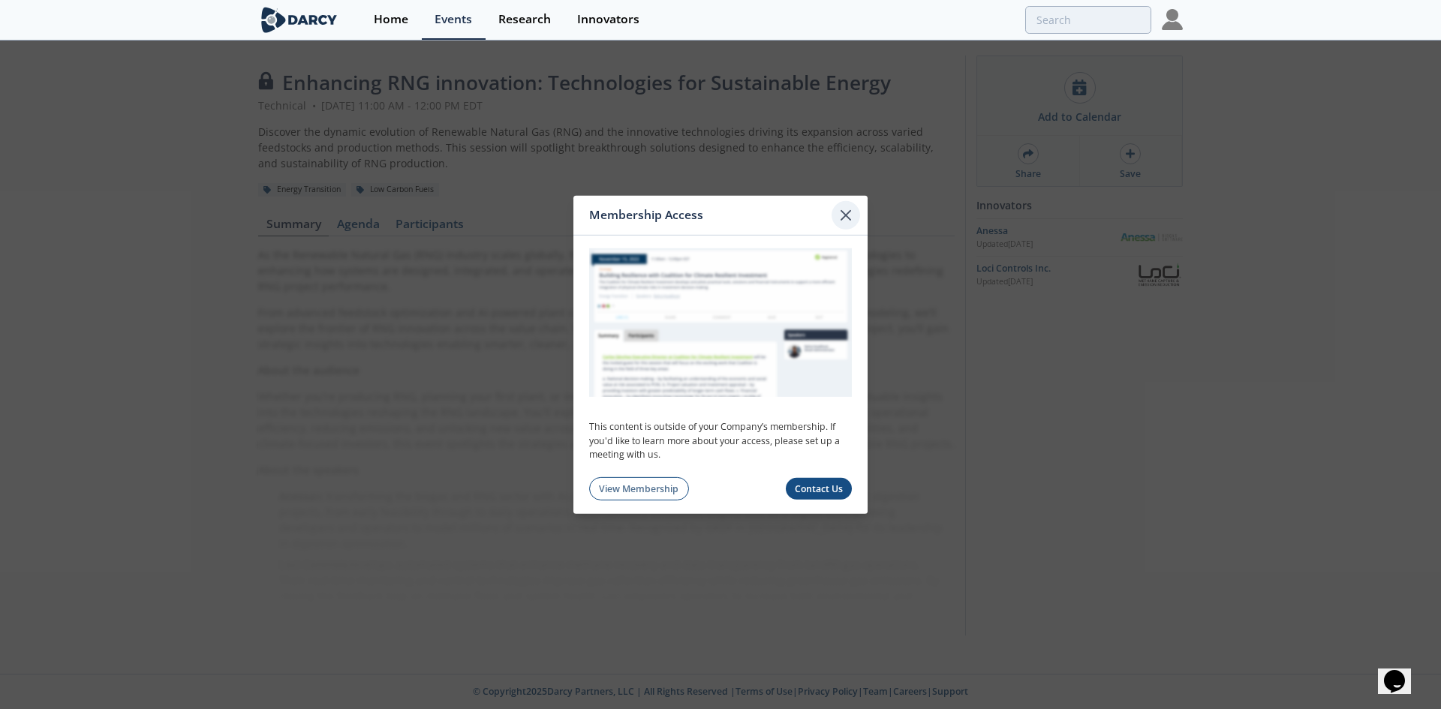
click at [846, 227] on div at bounding box center [845, 214] width 29 height 29
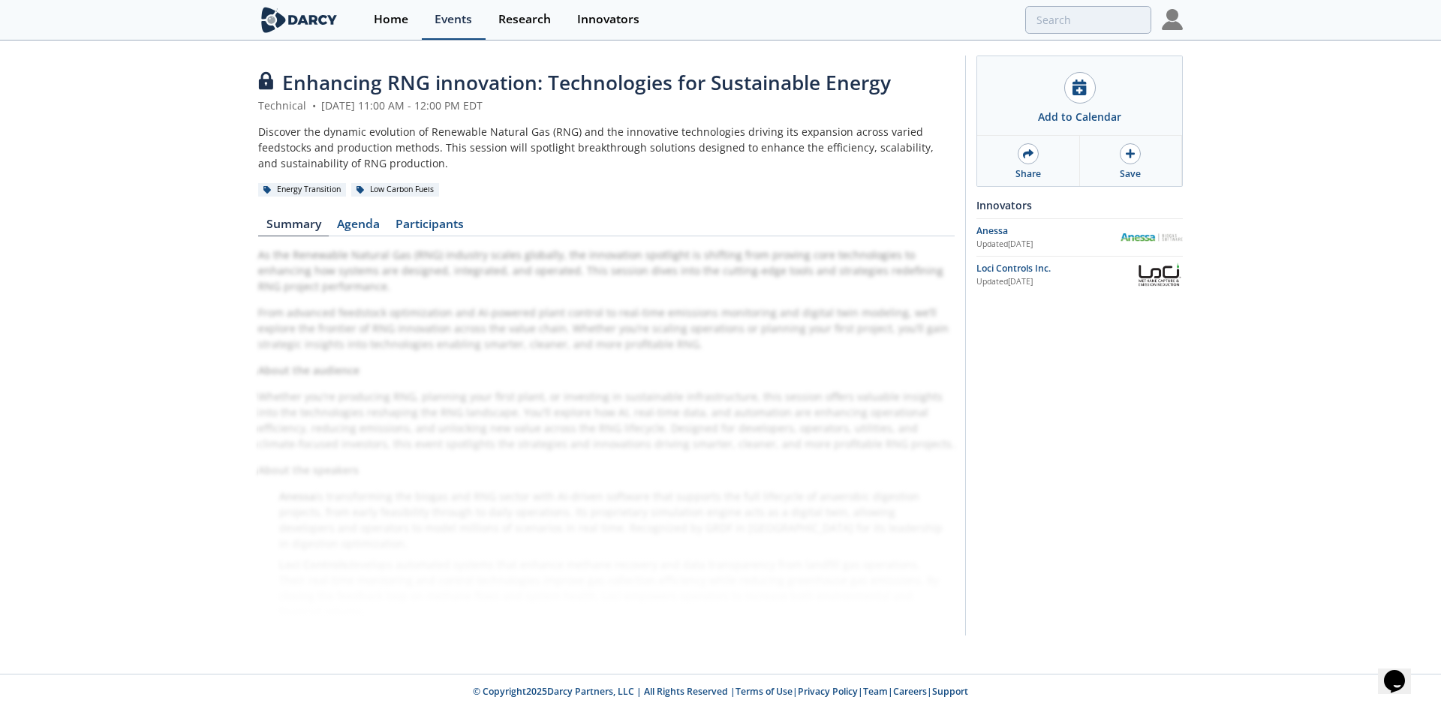
click at [473, 24] on link "Events" at bounding box center [454, 20] width 64 height 40
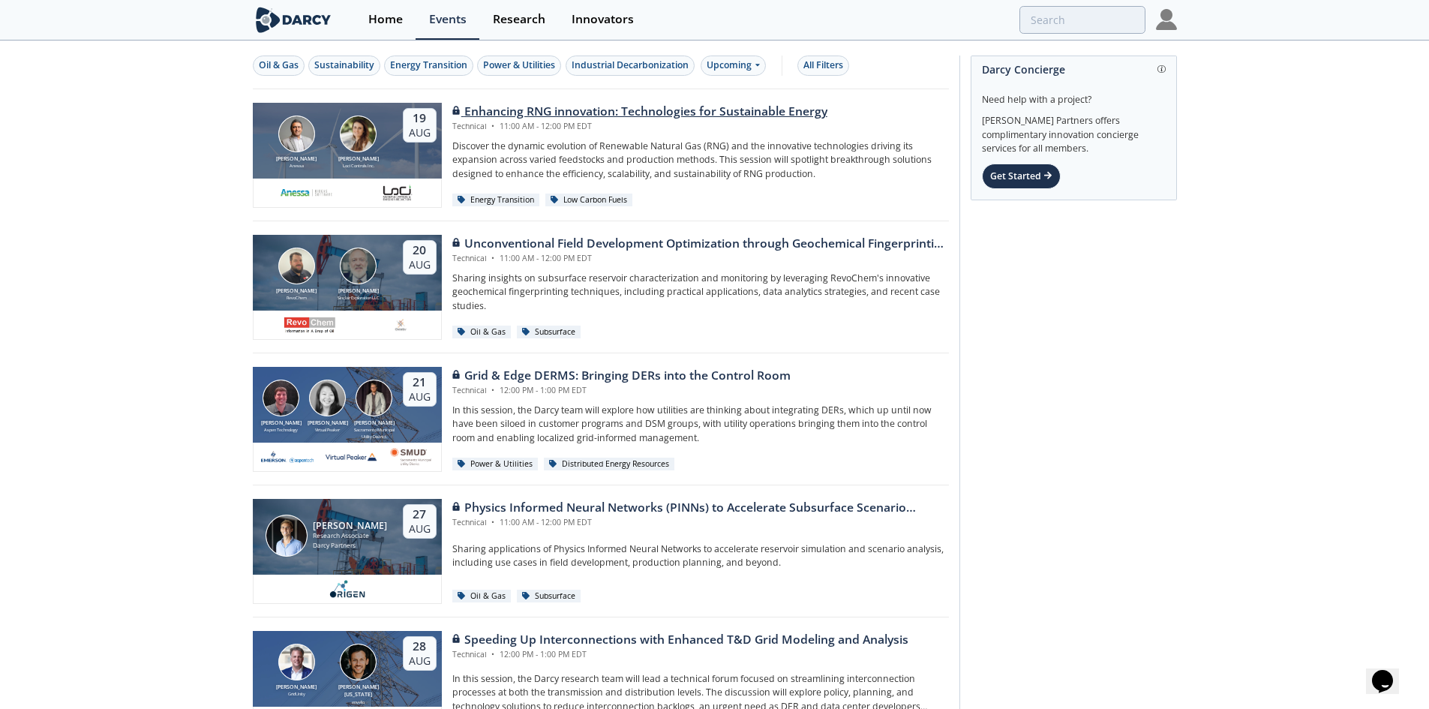
click at [368, 143] on img at bounding box center [358, 134] width 37 height 37
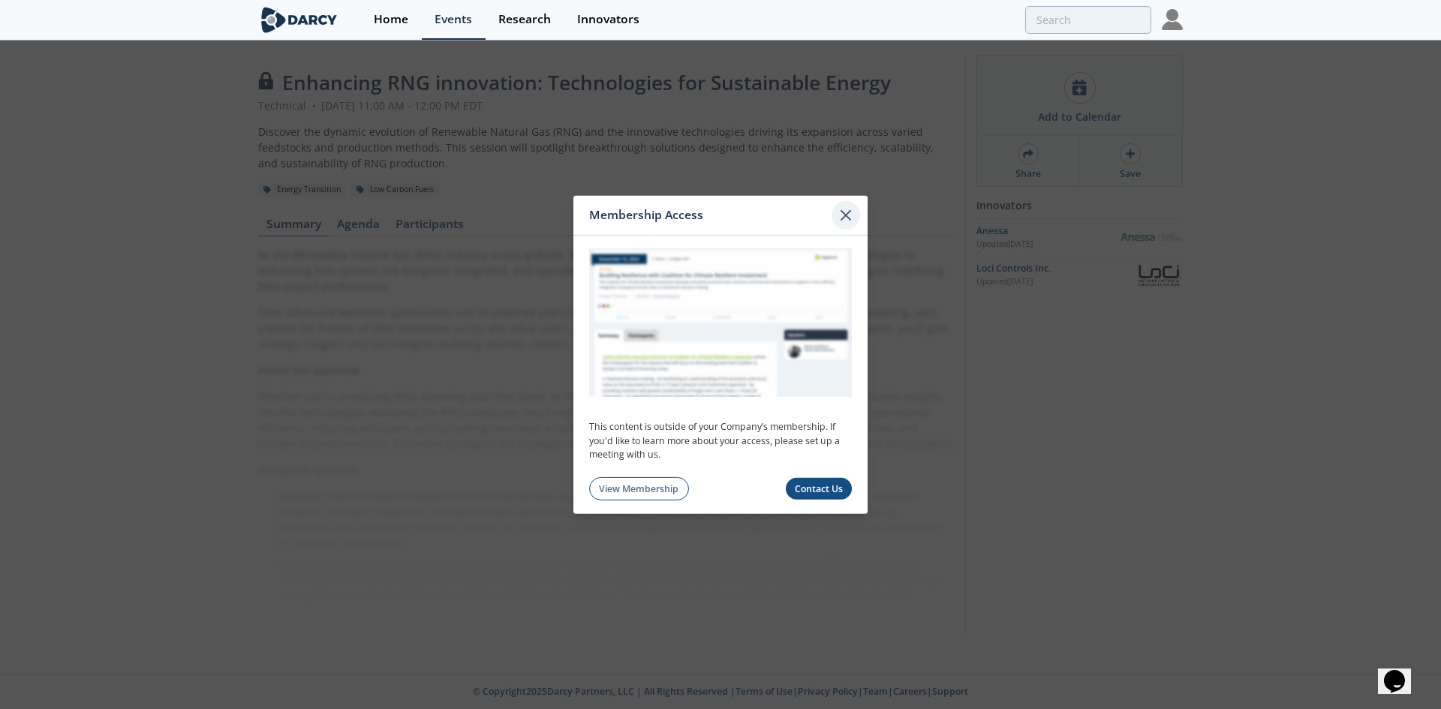
click at [842, 215] on icon at bounding box center [846, 215] width 18 height 18
click at [851, 211] on icon at bounding box center [846, 215] width 18 height 18
click at [648, 487] on link "View Membership" at bounding box center [639, 488] width 100 height 23
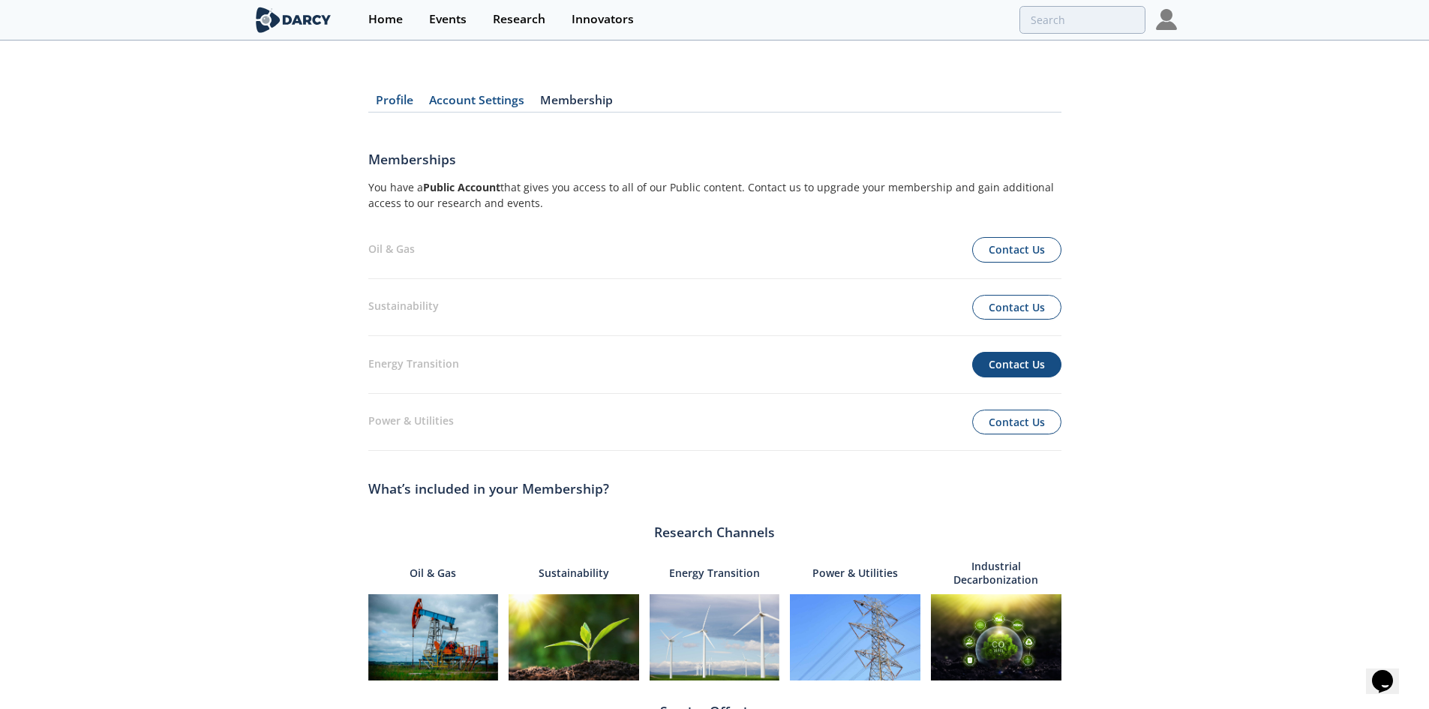
click at [1026, 363] on button "Contact Us" at bounding box center [1016, 365] width 89 height 26
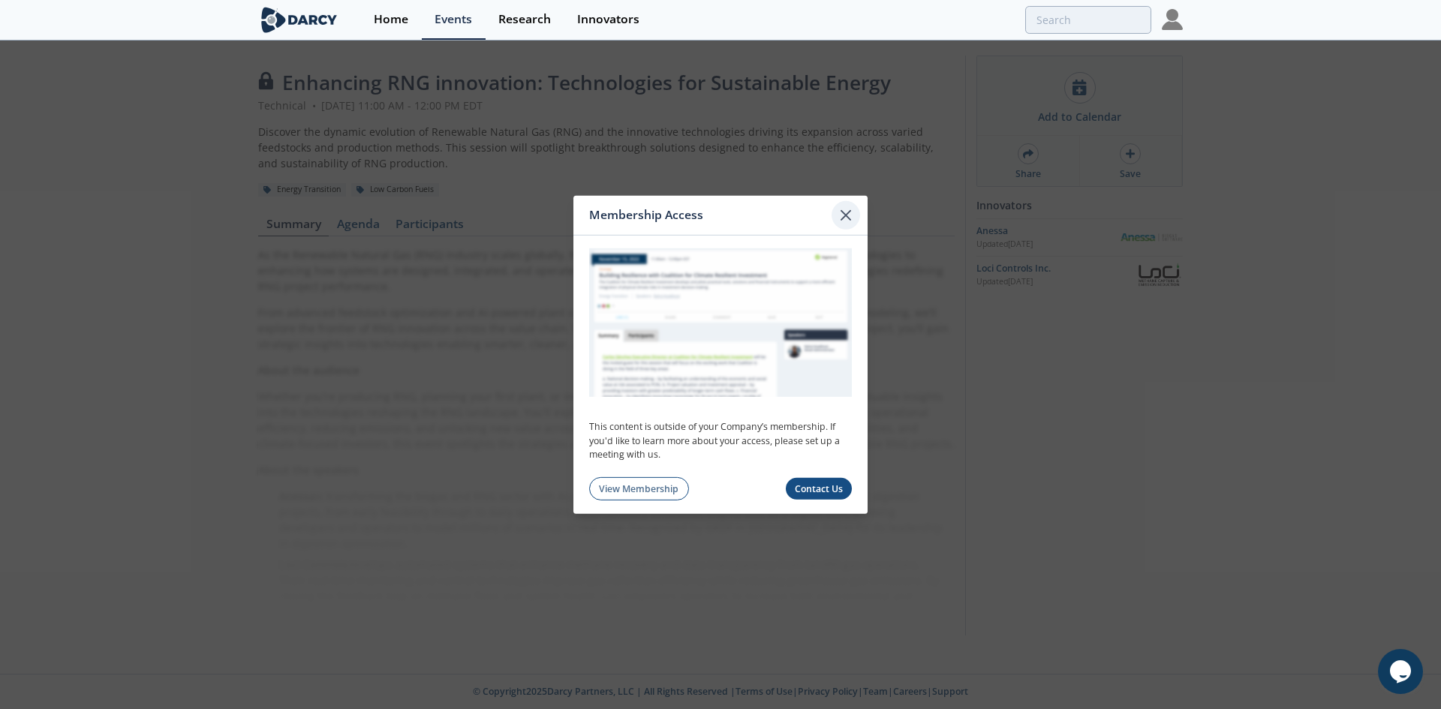
click at [848, 222] on icon at bounding box center [846, 215] width 18 height 18
click at [847, 216] on icon at bounding box center [845, 214] width 9 height 9
